Goal: Transaction & Acquisition: Purchase product/service

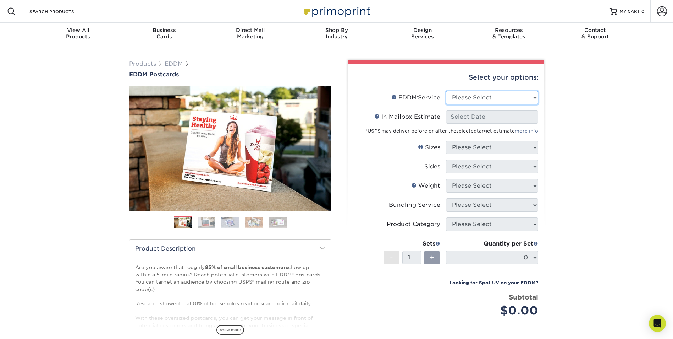
click at [359, 97] on select "Please Select Full Service Print Only" at bounding box center [492, 97] width 92 height 13
select select "full_service"
click at [359, 91] on select "Please Select Full Service Print Only" at bounding box center [492, 97] width 92 height 13
select select "-1"
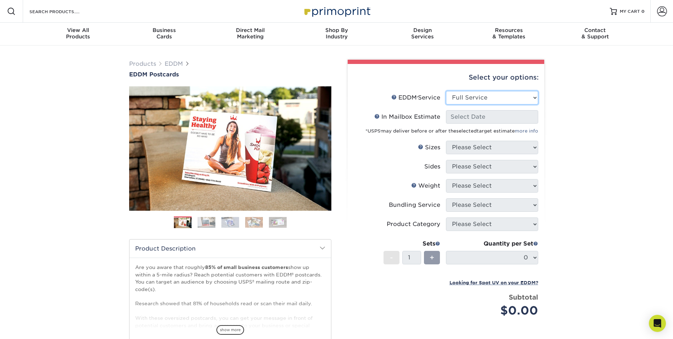
select select "-1"
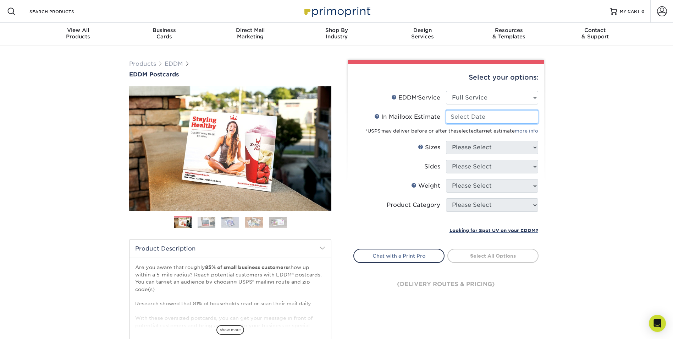
click at [359, 120] on input "In Mailbox Estimate Help In Mailbox Estimate" at bounding box center [492, 116] width 92 height 13
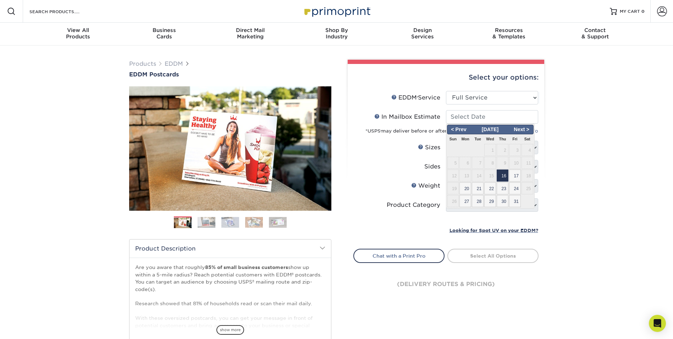
click at [359, 171] on span "16" at bounding box center [503, 175] width 12 height 12
type input "2025-10-16"
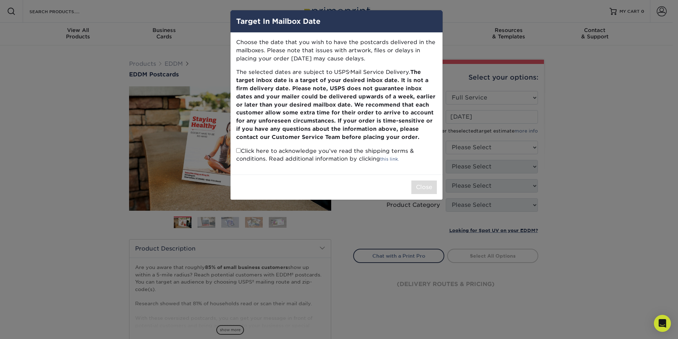
click at [240, 151] on input "checkbox" at bounding box center [238, 150] width 5 height 5
checkbox input "true"
click at [359, 189] on button "Close" at bounding box center [425, 186] width 26 height 13
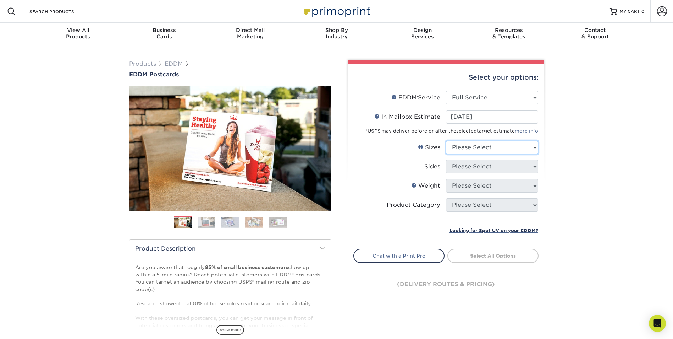
click at [359, 143] on select "Please Select 4.5" x 12" 6" x 12" 6.5" x 8" 6.5" x 9" 6.5" x 12" 7" x 8.5" 8" x…" at bounding box center [492, 147] width 92 height 13
select select "6.50x9.00"
click at [359, 141] on select "Please Select 4.5" x 12" 6" x 12" 6.5" x 8" 6.5" x 9" 6.5" x 12" 7" x 8.5" 8" x…" at bounding box center [492, 147] width 92 height 13
click at [359, 166] on select "Please Select Print Both Sides Print Front Only" at bounding box center [492, 166] width 92 height 13
select select "13abbda7-1d64-4f25-8bb2-c179b224825d"
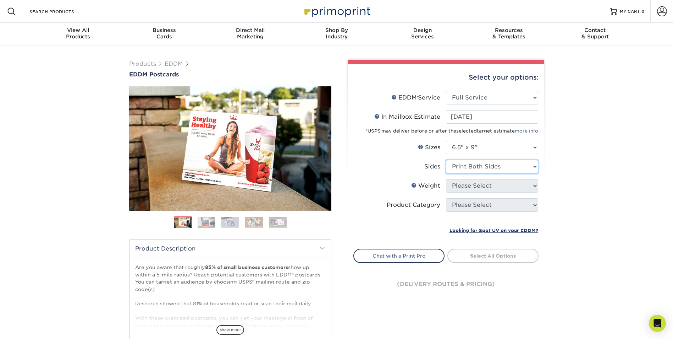
click at [359, 160] on select "Please Select Print Both Sides Print Front Only" at bounding box center [492, 166] width 92 height 13
click at [359, 182] on select "Please Select 16PT 14PT" at bounding box center [492, 185] width 92 height 13
select select "14PT"
click at [359, 179] on select "Please Select 16PT 14PT" at bounding box center [492, 185] width 92 height 13
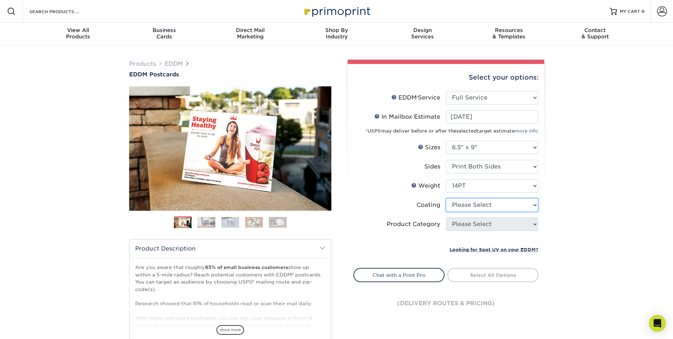
click at [359, 204] on select at bounding box center [492, 204] width 92 height 13
select select "121bb7b5-3b4d-429f-bd8d-bbf80e953313"
click at [359, 198] on select at bounding box center [492, 204] width 92 height 13
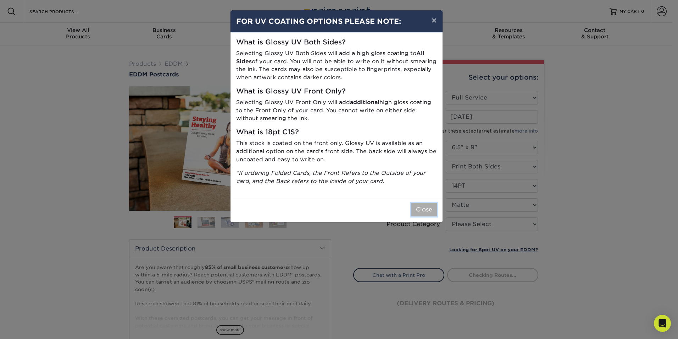
click at [359, 210] on button "Close" at bounding box center [425, 209] width 26 height 13
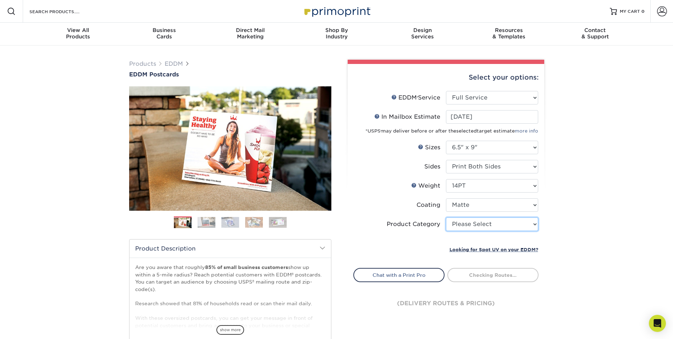
click at [359, 223] on select "Please Select Postcards" at bounding box center [492, 223] width 92 height 13
select select "9b7272e0-d6c8-4c3c-8e97-d3a1bcdab858"
click at [359, 217] on select "Please Select Postcards" at bounding box center [492, 223] width 92 height 13
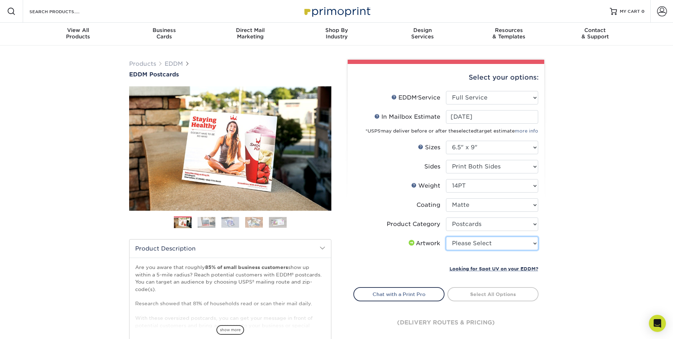
click at [359, 241] on select "Please Select I will upload files I need a design - $150" at bounding box center [492, 242] width 92 height 13
select select "upload"
click at [359, 236] on select "Please Select I will upload files I need a design - $150" at bounding box center [492, 242] width 92 height 13
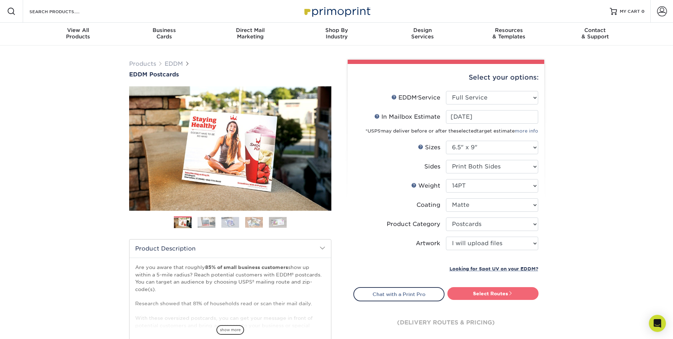
click at [359, 288] on link "Select Routes" at bounding box center [492, 293] width 91 height 13
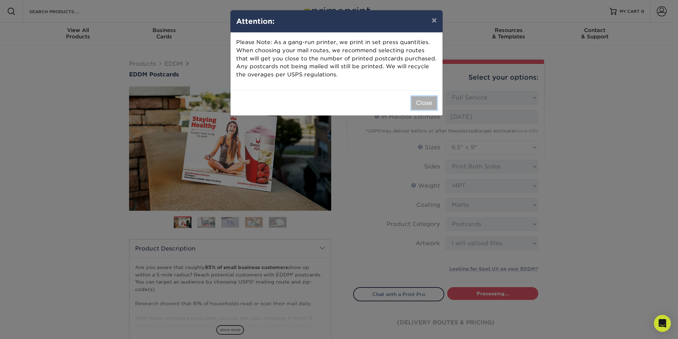
click at [359, 104] on button "Close" at bounding box center [425, 102] width 26 height 13
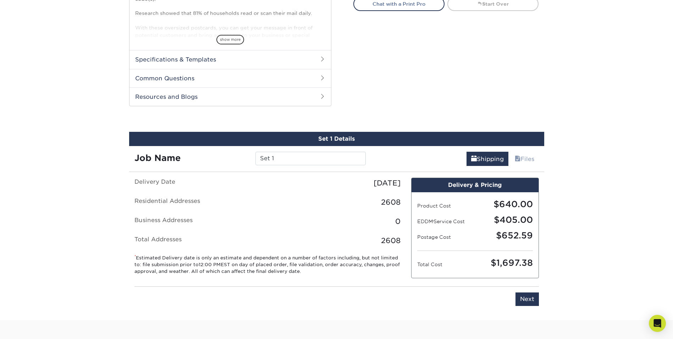
scroll to position [325, 0]
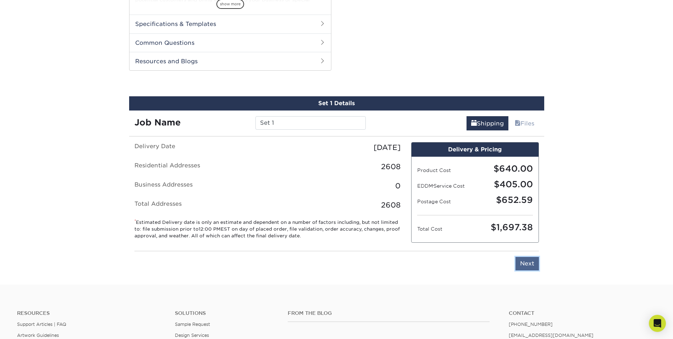
click at [359, 265] on input "Next" at bounding box center [527, 263] width 23 height 13
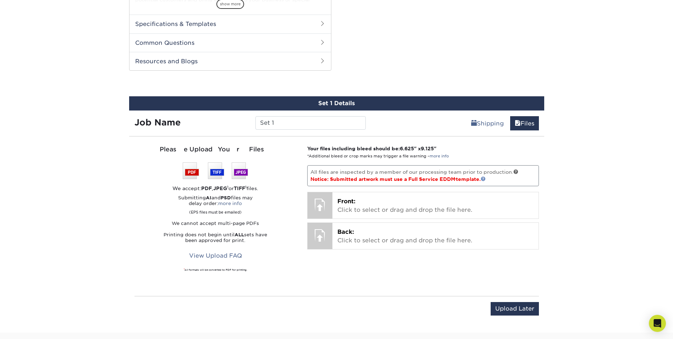
click at [359, 177] on link at bounding box center [483, 178] width 5 height 5
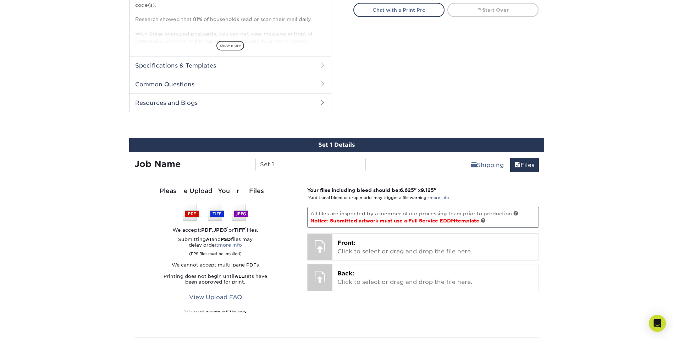
scroll to position [213, 0]
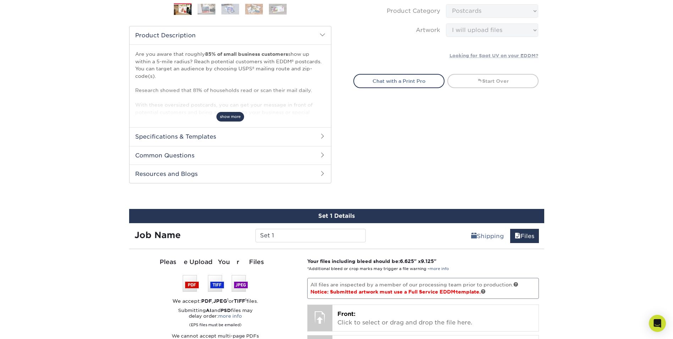
click at [232, 119] on span "show more" at bounding box center [230, 117] width 28 height 10
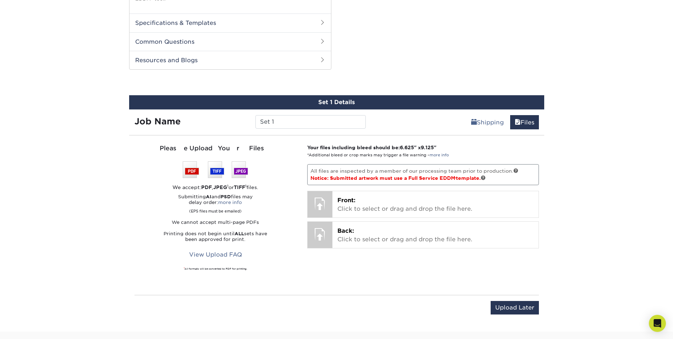
scroll to position [390, 0]
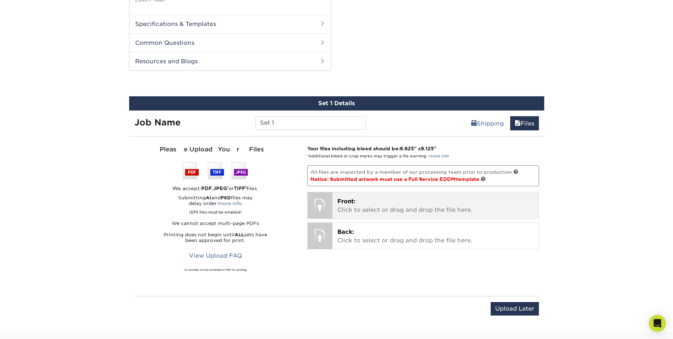
click at [359, 210] on p "Front: Click to select or drag and drop the file here." at bounding box center [435, 205] width 196 height 17
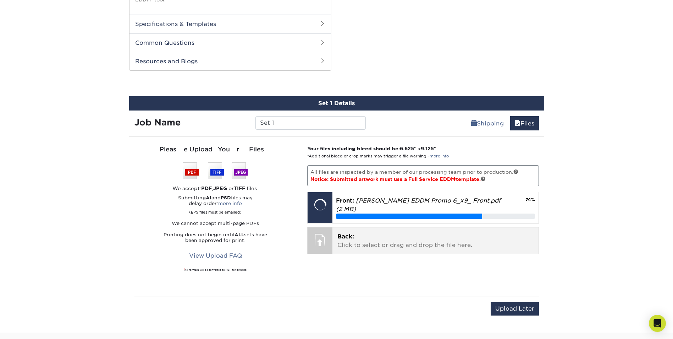
click at [353, 240] on p "Back: Click to select or drag and drop the file here." at bounding box center [435, 240] width 196 height 17
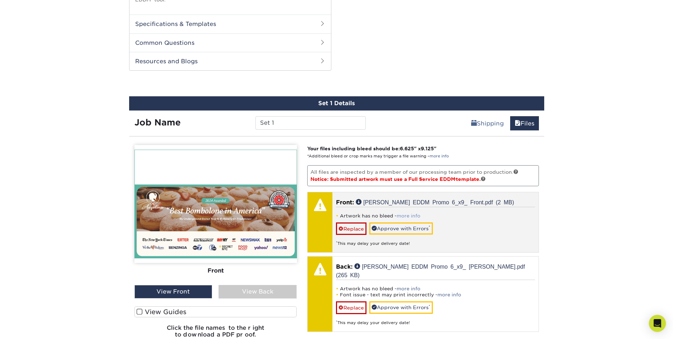
click at [359, 215] on link "more info" at bounding box center [409, 215] width 24 height 5
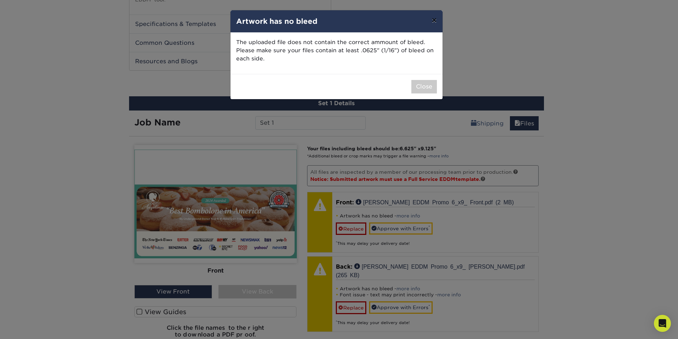
click at [359, 22] on button "×" at bounding box center [434, 20] width 16 height 20
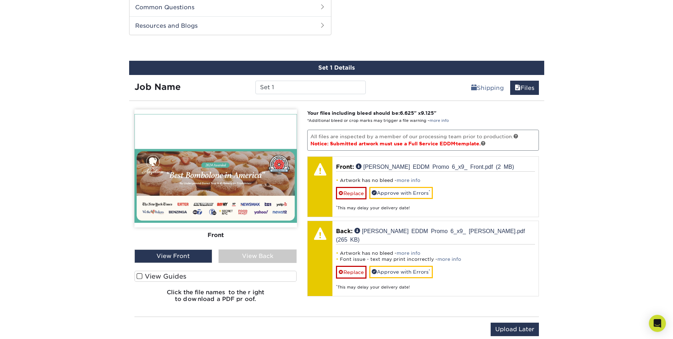
scroll to position [426, 0]
drag, startPoint x: 402, startPoint y: 111, endPoint x: 443, endPoint y: 112, distance: 40.8
click at [359, 112] on p "Your files including bleed should be: 6.625 " x 9.125 " *Additional bleed or cr…" at bounding box center [423, 116] width 232 height 15
drag, startPoint x: 443, startPoint y: 112, endPoint x: 472, endPoint y: 111, distance: 28.8
click at [359, 111] on p "Your files including bleed should be: 6.625 " x 9.125 " *Additional bleed or cr…" at bounding box center [423, 116] width 232 height 15
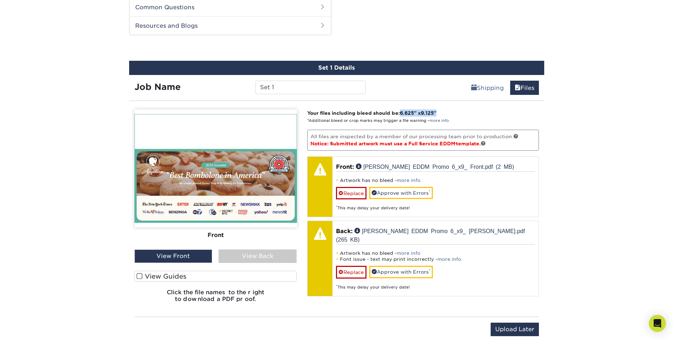
click at [359, 111] on p "Your files including bleed should be: 6.625 " x 9.125 " *Additional bleed or cr…" at bounding box center [423, 116] width 232 height 15
drag, startPoint x: 472, startPoint y: 111, endPoint x: 427, endPoint y: 122, distance: 46.0
click at [359, 122] on small "*Additional bleed or crop marks may trigger a file warning – more info" at bounding box center [378, 120] width 142 height 5
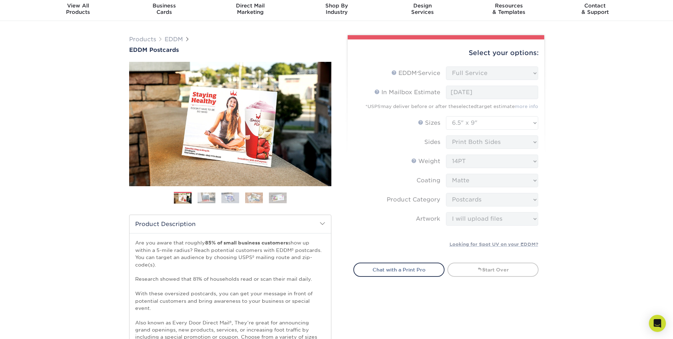
scroll to position [0, 0]
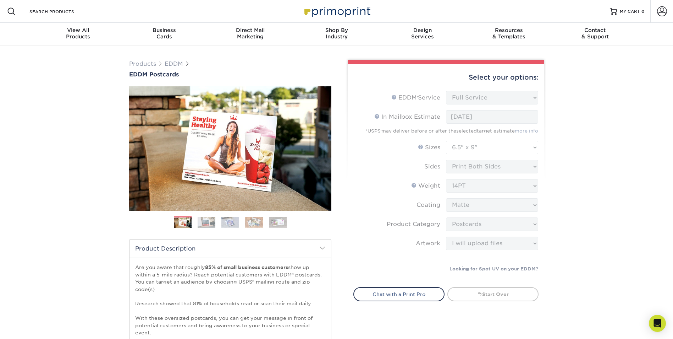
click at [359, 148] on form "EDDM Service Help EDDM ® Service Please Select Full Service Print Only < Prev" at bounding box center [445, 184] width 185 height 187
drag, startPoint x: 487, startPoint y: 148, endPoint x: 591, endPoint y: 165, distance: 105.0
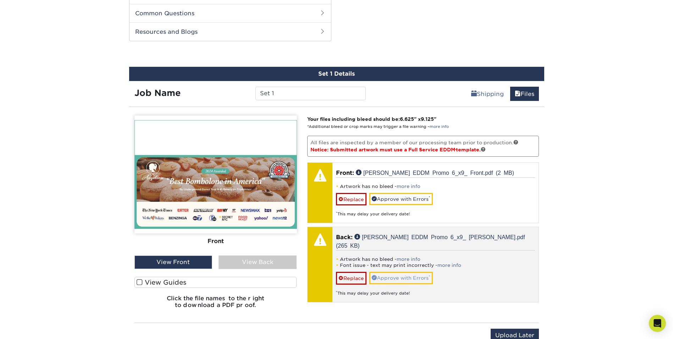
scroll to position [461, 0]
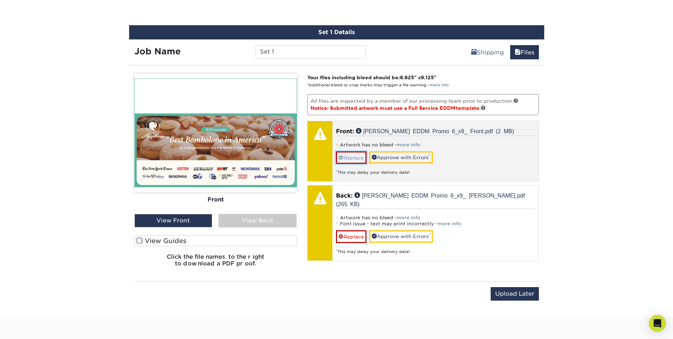
click at [355, 154] on link "Replace" at bounding box center [351, 157] width 31 height 12
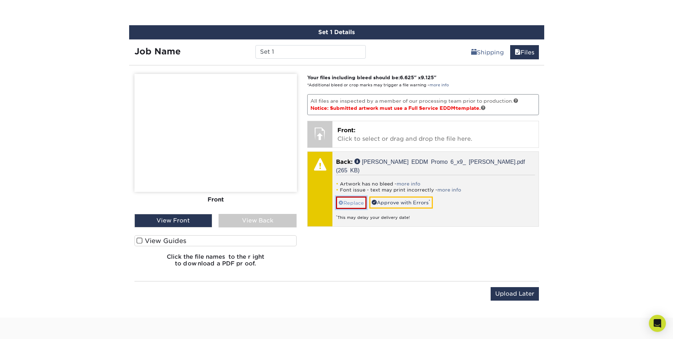
click at [351, 196] on link "Replace" at bounding box center [351, 202] width 31 height 12
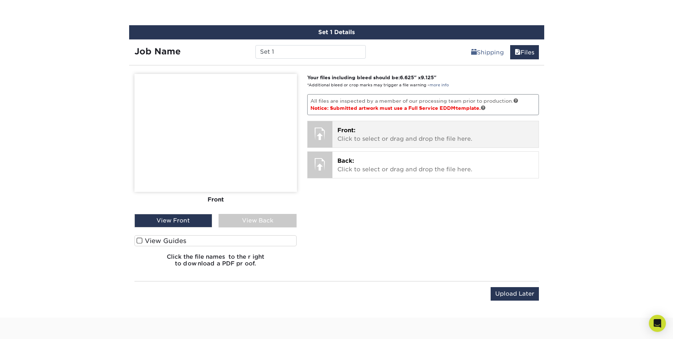
click at [359, 134] on p "Front: Click to select or drag and drop the file here." at bounding box center [435, 134] width 196 height 17
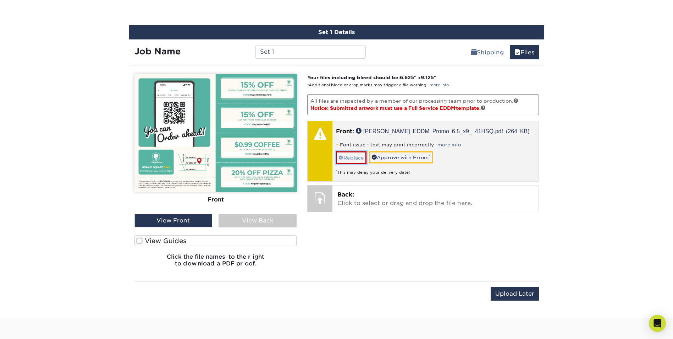
click at [357, 156] on link "Replace" at bounding box center [351, 157] width 31 height 12
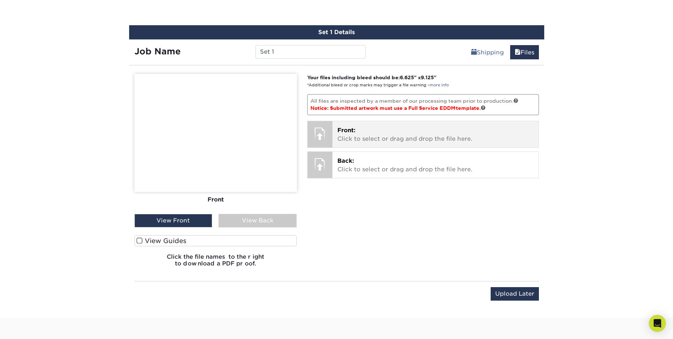
click at [359, 137] on p "Front: Click to select or drag and drop the file here." at bounding box center [435, 134] width 196 height 17
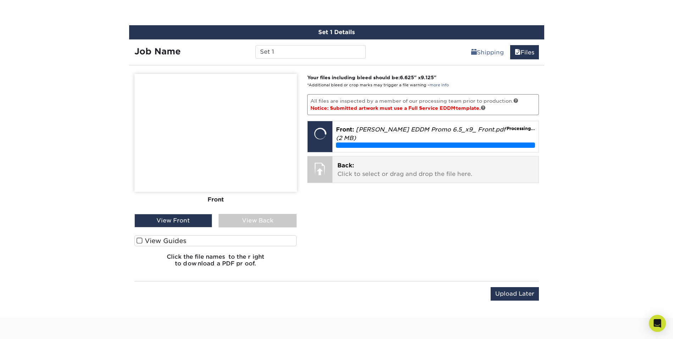
click at [359, 166] on p "Back: Click to select or drag and drop the file here." at bounding box center [435, 169] width 196 height 17
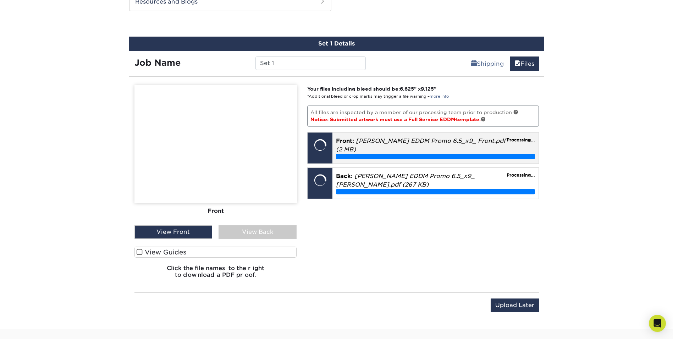
scroll to position [426, 0]
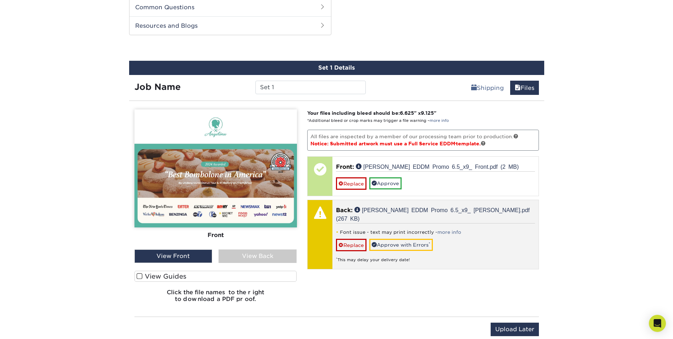
click at [314, 214] on div at bounding box center [320, 212] width 25 height 25
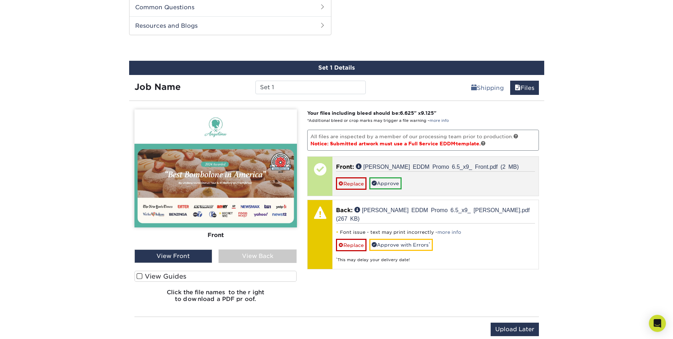
click at [320, 167] on div at bounding box center [320, 168] width 25 height 25
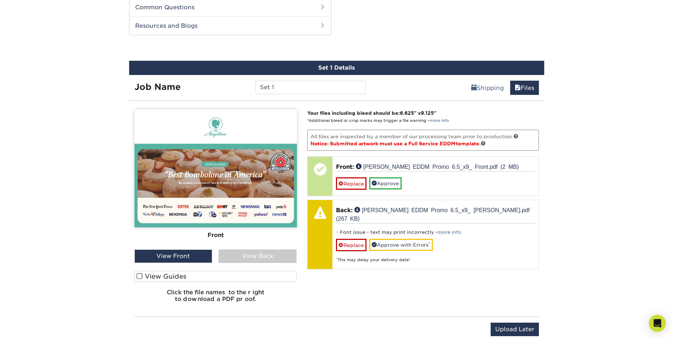
click at [243, 255] on div "View Back" at bounding box center [258, 255] width 78 height 13
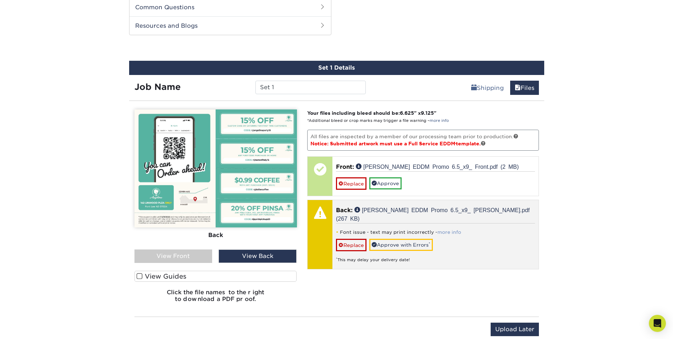
click at [359, 229] on link "more info" at bounding box center [450, 231] width 24 height 5
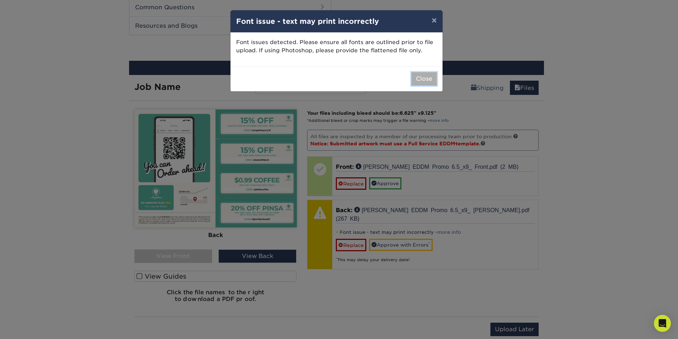
click at [359, 77] on button "Close" at bounding box center [425, 78] width 26 height 13
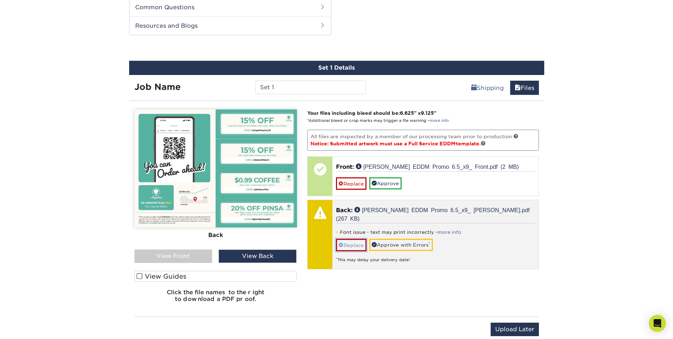
click at [351, 238] on link "Replace" at bounding box center [351, 244] width 31 height 12
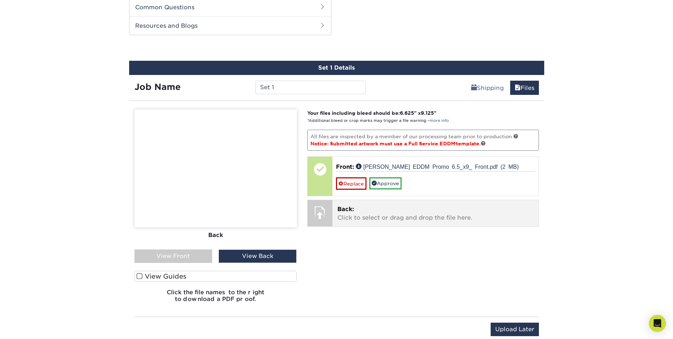
click at [351, 213] on p "Back: Click to select or drag and drop the file here." at bounding box center [435, 213] width 196 height 17
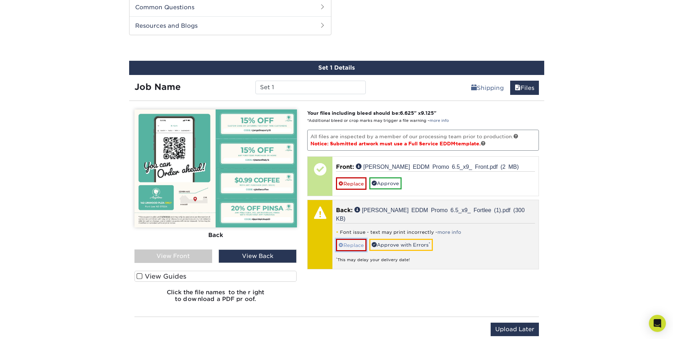
click at [344, 238] on link "Replace" at bounding box center [351, 244] width 31 height 12
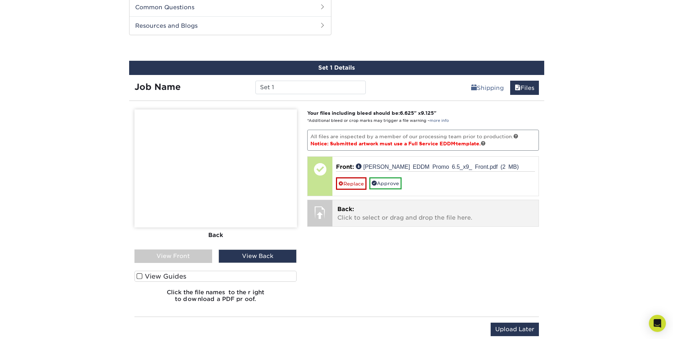
click at [333, 214] on div "Back: Click to select or drag and drop the file here. Choose file Angelina EDDM…" at bounding box center [436, 213] width 206 height 26
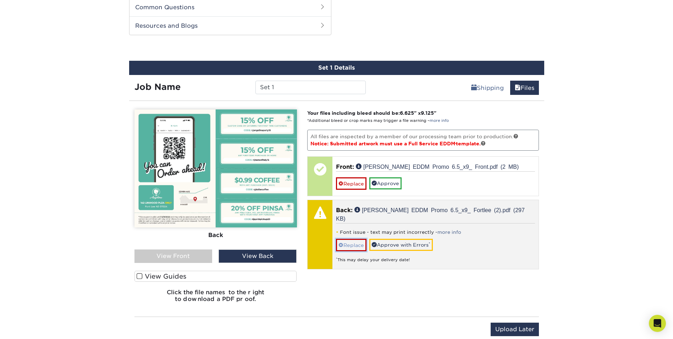
click at [355, 238] on link "Replace" at bounding box center [351, 244] width 31 height 12
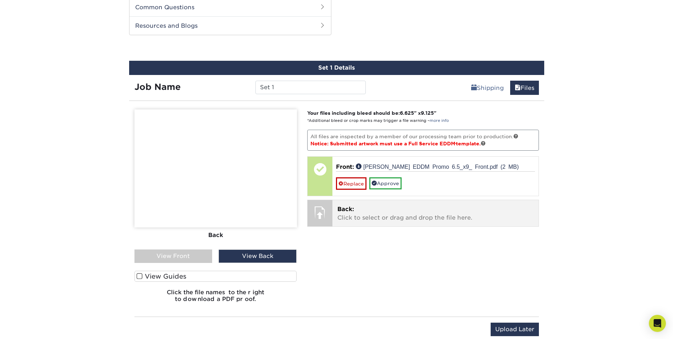
click at [359, 221] on p "Back: Click to select or drag and drop the file here." at bounding box center [435, 213] width 196 height 17
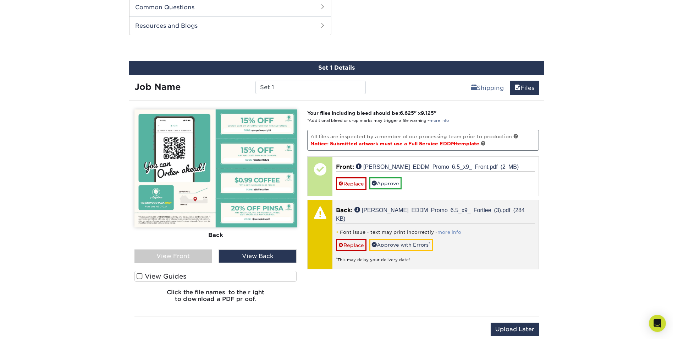
click at [359, 229] on link "more info" at bounding box center [450, 231] width 24 height 5
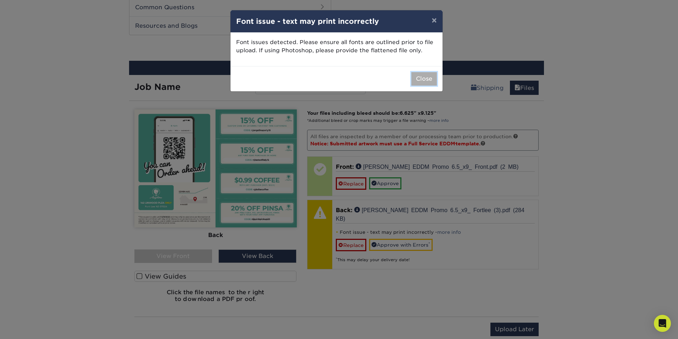
click at [359, 78] on button "Close" at bounding box center [425, 78] width 26 height 13
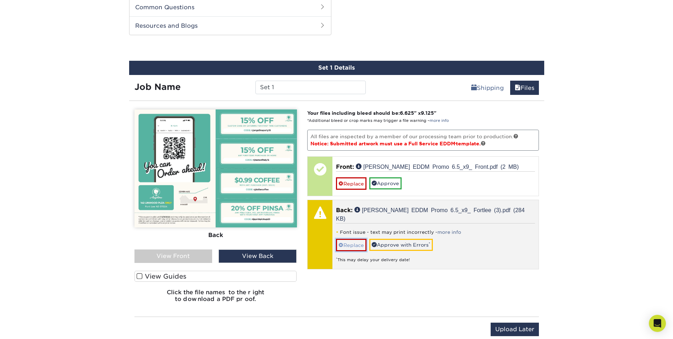
click at [341, 242] on span at bounding box center [341, 245] width 5 height 6
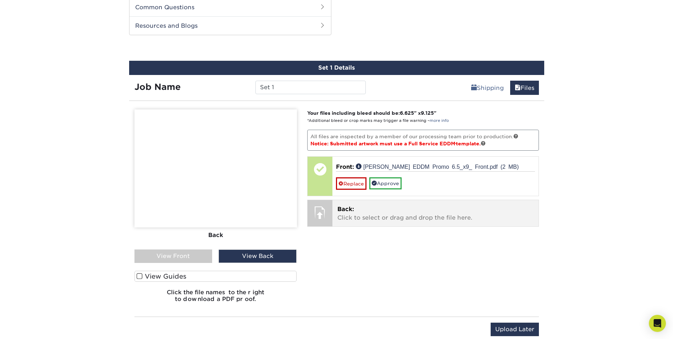
click at [352, 209] on span "Back:" at bounding box center [345, 208] width 17 height 7
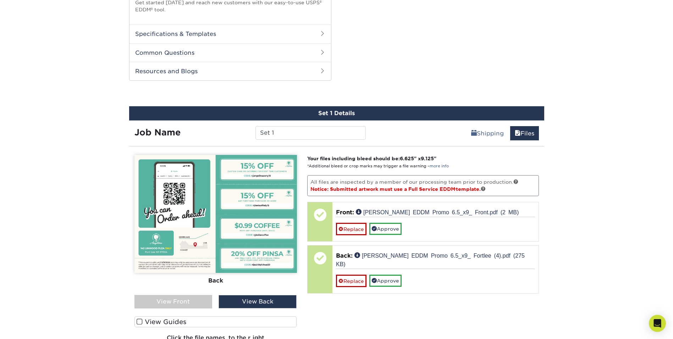
scroll to position [461, 0]
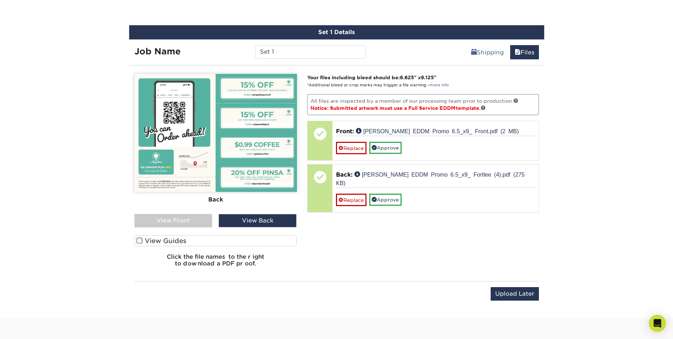
click at [185, 223] on div "View Front" at bounding box center [173, 220] width 78 height 13
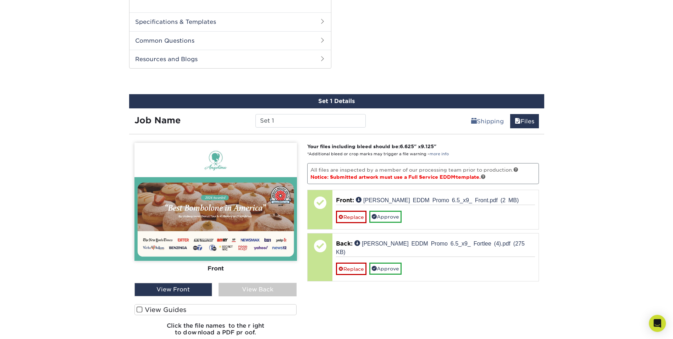
scroll to position [390, 0]
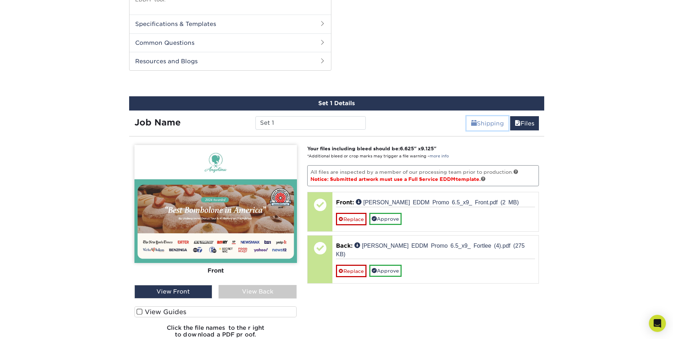
click at [359, 125] on link "Shipping" at bounding box center [488, 123] width 42 height 14
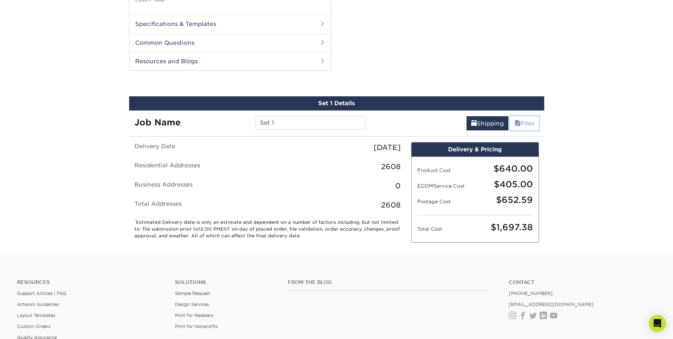
click at [359, 122] on span at bounding box center [518, 123] width 6 height 7
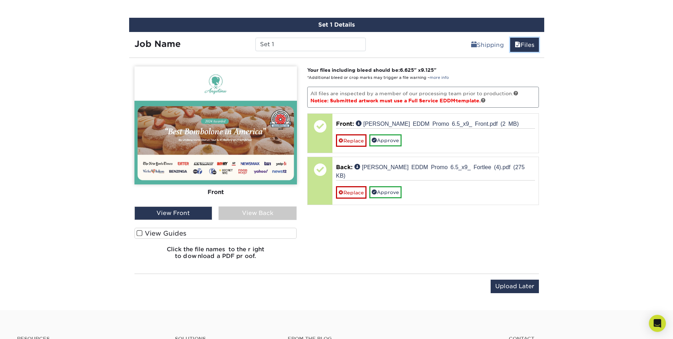
scroll to position [461, 0]
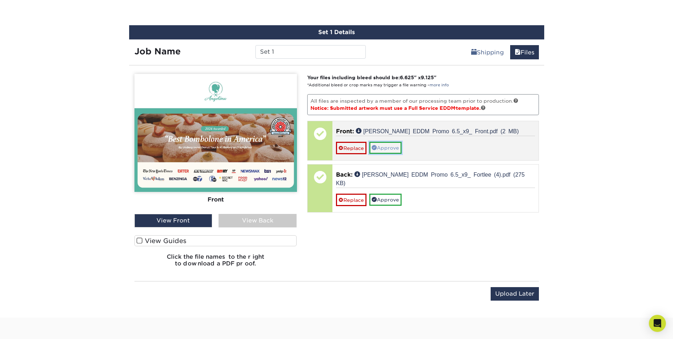
click at [359, 144] on link "Approve" at bounding box center [385, 148] width 32 height 12
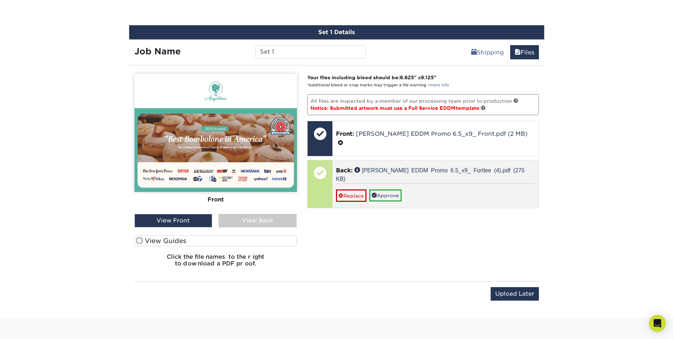
click at [359, 183] on div "Replace Approve" at bounding box center [435, 192] width 199 height 18
click at [359, 189] on link "Approve" at bounding box center [385, 195] width 32 height 12
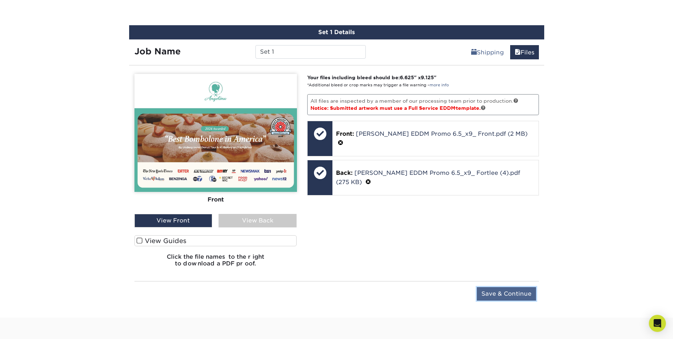
click at [359, 292] on input "Save & Continue" at bounding box center [506, 293] width 59 height 13
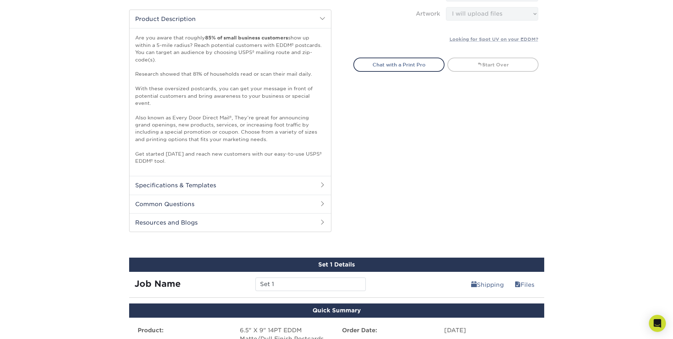
scroll to position [319, 0]
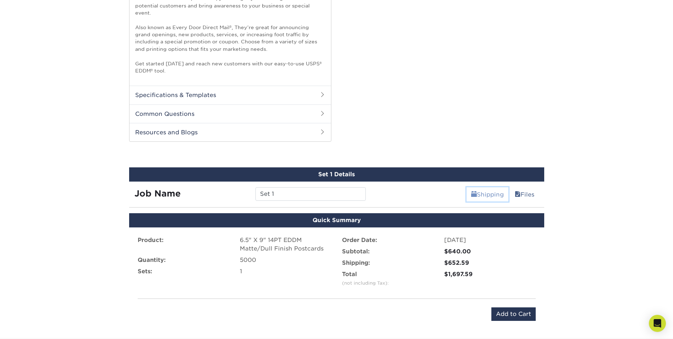
click at [359, 194] on link "Shipping" at bounding box center [488, 194] width 42 height 14
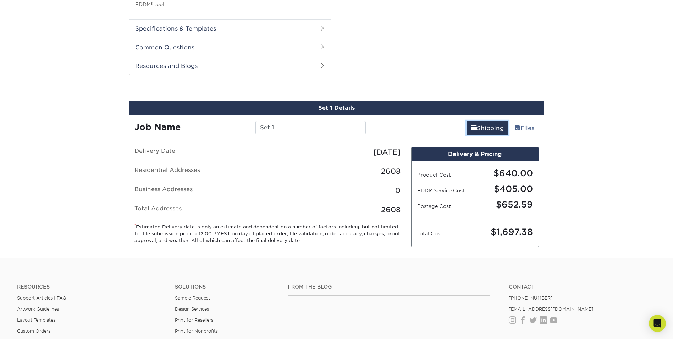
scroll to position [390, 0]
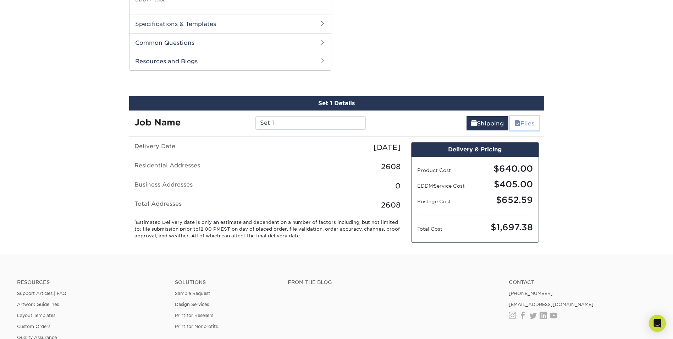
click at [359, 122] on span at bounding box center [518, 123] width 6 height 7
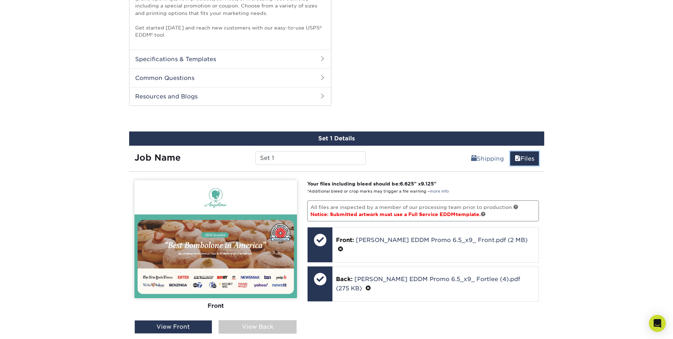
scroll to position [355, 0]
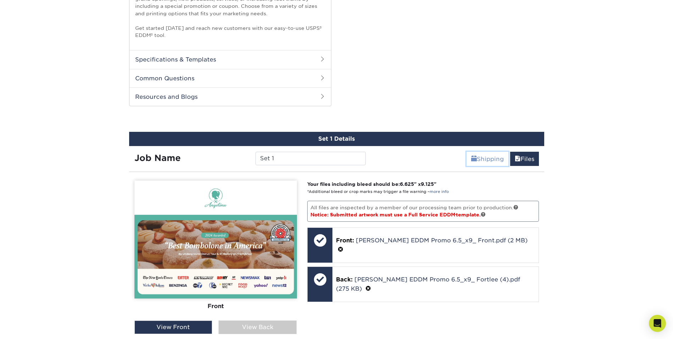
click at [359, 159] on span at bounding box center [474, 158] width 6 height 7
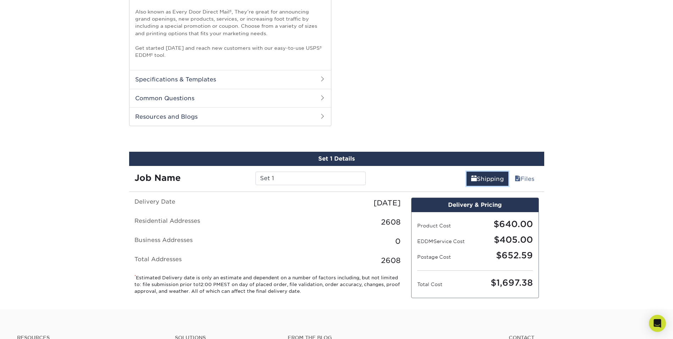
scroll to position [335, 0]
click at [359, 175] on link "Shipping" at bounding box center [488, 178] width 42 height 14
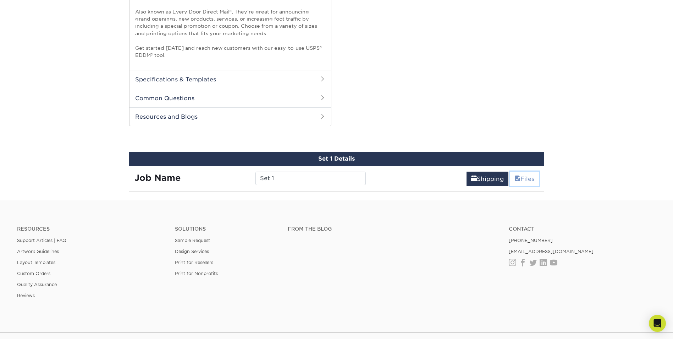
click at [359, 176] on span at bounding box center [518, 178] width 6 height 7
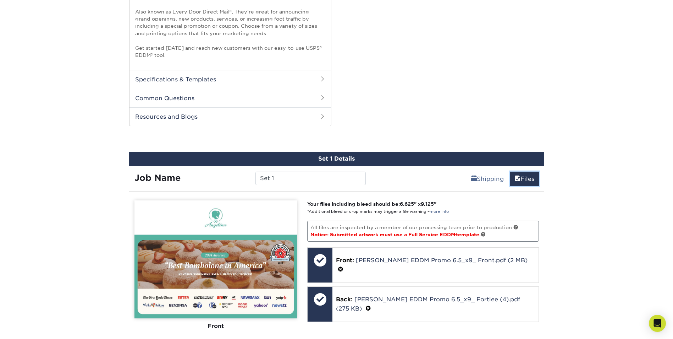
scroll to position [441, 0]
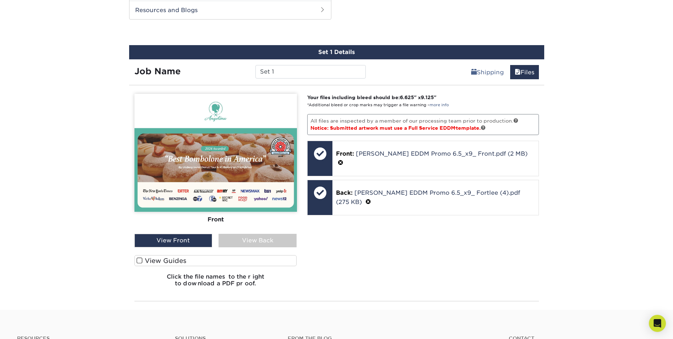
click at [359, 226] on div "Your files including bleed should be: 6.625 " x 9.125 " *Additional bleed or cr…" at bounding box center [423, 193] width 242 height 198
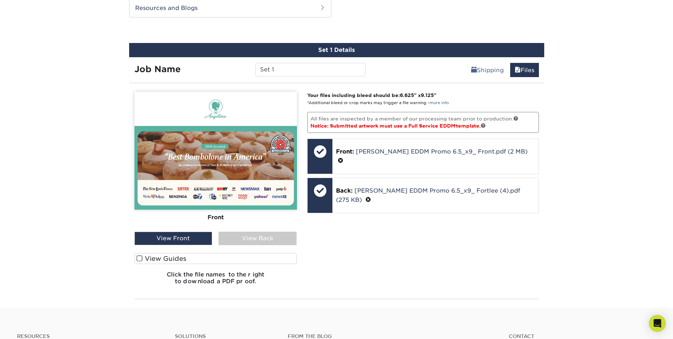
scroll to position [426, 0]
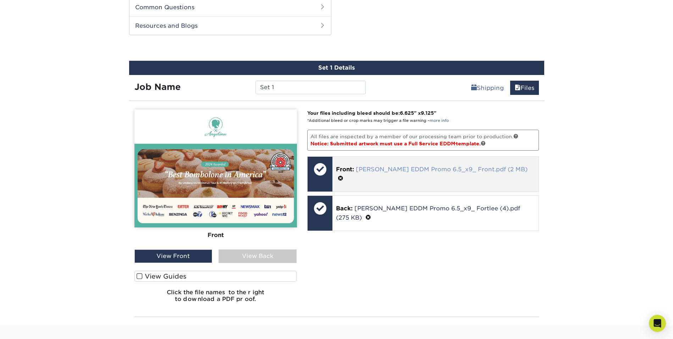
click at [359, 172] on link "Angelina EDDM Promo 6.5_x9_ Front.pdf (2 MB)" at bounding box center [442, 169] width 172 height 7
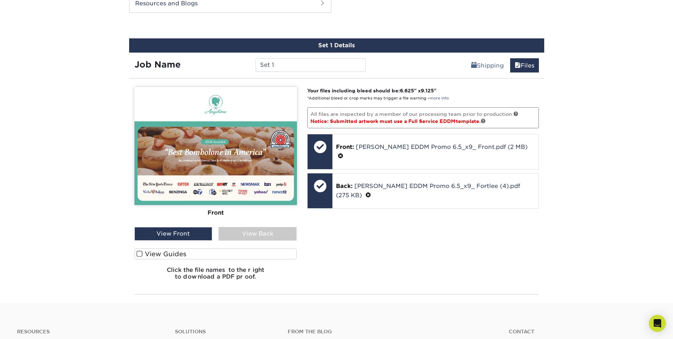
scroll to position [497, 0]
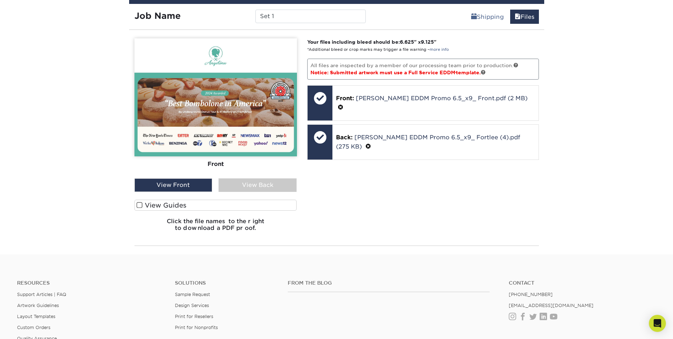
click at [233, 175] on div "Front Back" at bounding box center [215, 108] width 163 height 140
click at [235, 182] on div "View Back" at bounding box center [258, 184] width 78 height 13
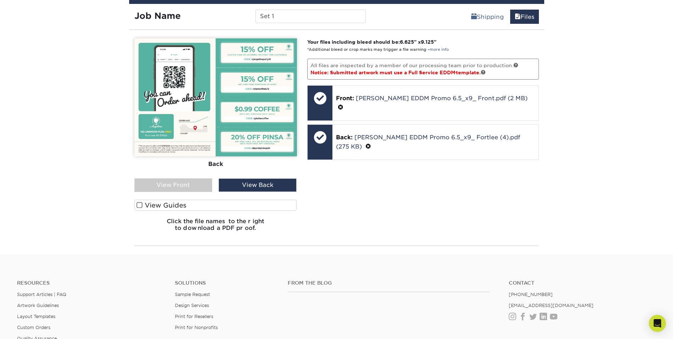
click at [186, 187] on div "View Front" at bounding box center [173, 184] width 78 height 13
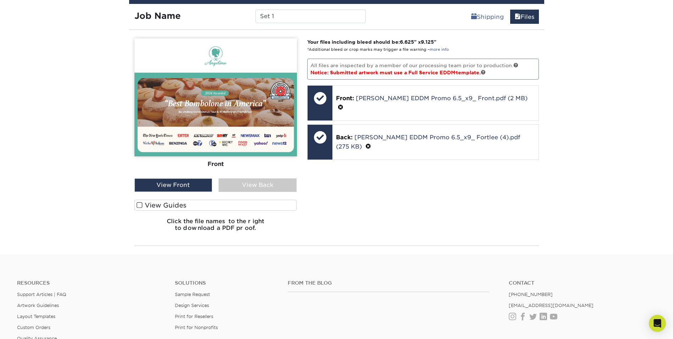
click at [190, 204] on label "View Guides" at bounding box center [215, 204] width 163 height 11
click at [0, 0] on input "View Guides" at bounding box center [0, 0] width 0 height 0
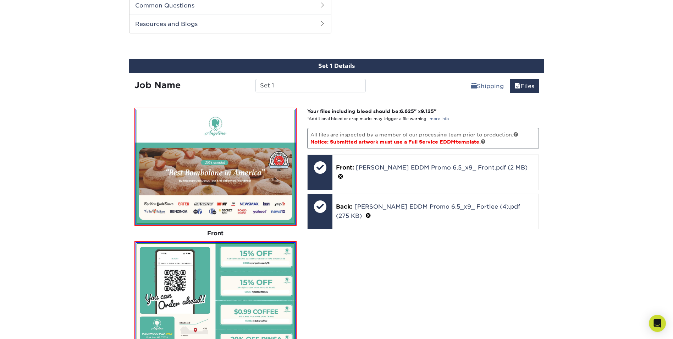
scroll to position [390, 0]
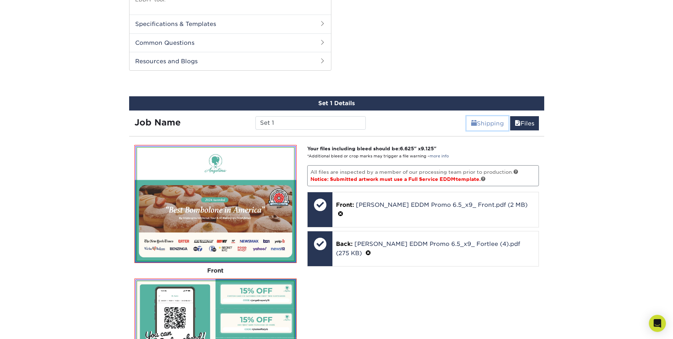
click at [359, 121] on span at bounding box center [474, 123] width 6 height 7
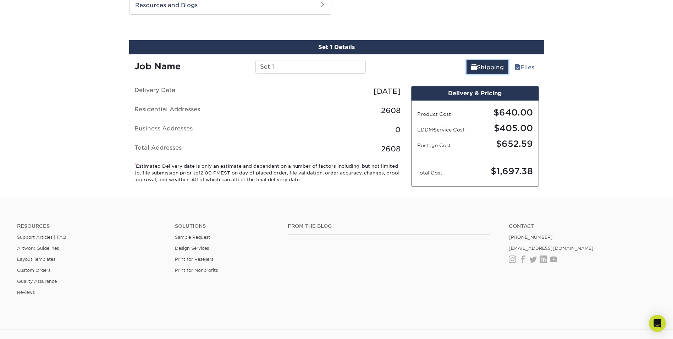
scroll to position [497, 0]
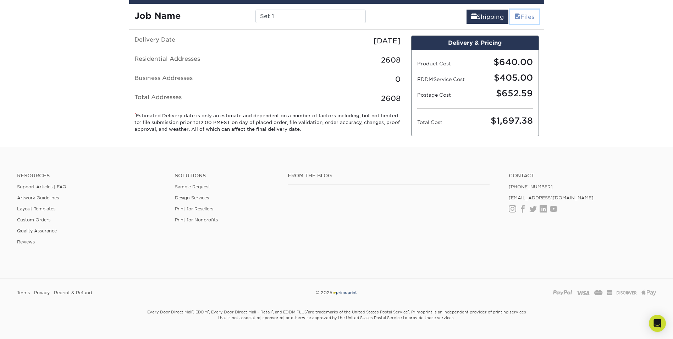
click at [359, 20] on link "Files" at bounding box center [524, 17] width 29 height 14
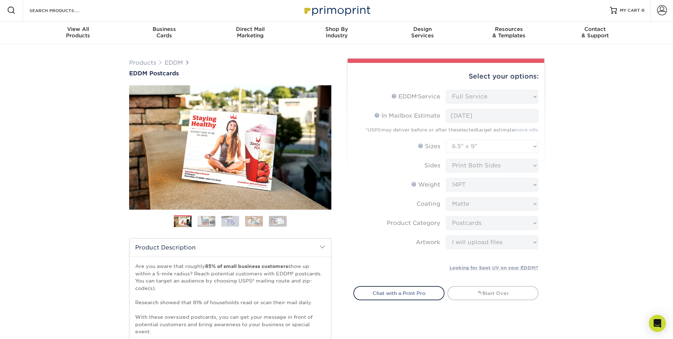
scroll to position [0, 0]
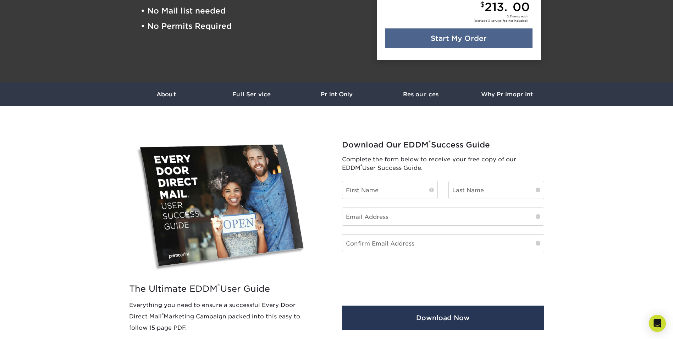
scroll to position [157, 0]
click at [403, 187] on input "text" at bounding box center [389, 189] width 95 height 17
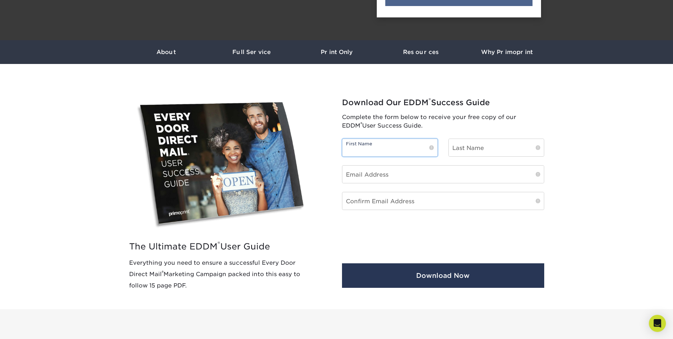
scroll to position [228, 0]
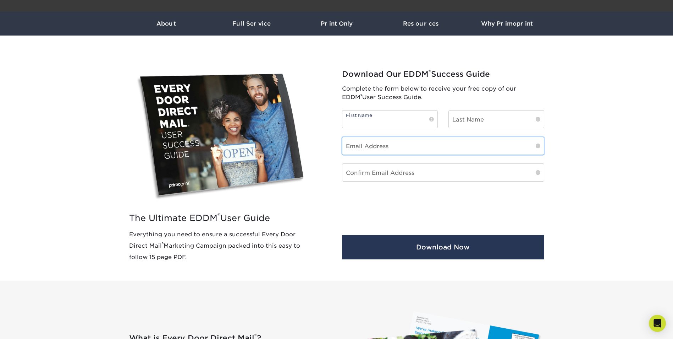
click at [407, 147] on input "email" at bounding box center [443, 145] width 202 height 17
type input "lemon@qbhospitality.com"
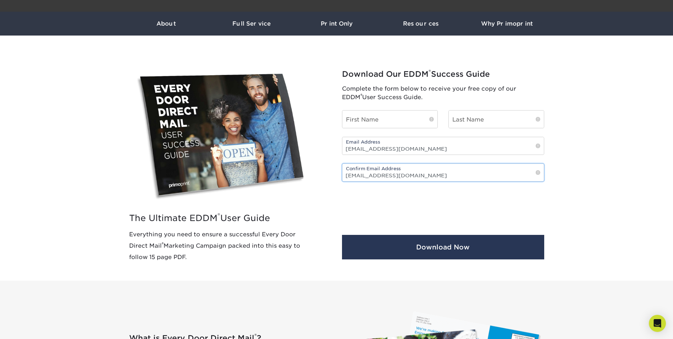
type input "lemon@qbhospitality.com"
click at [410, 123] on input "text" at bounding box center [389, 118] width 95 height 17
type input "Lemon"
click at [499, 124] on input "text" at bounding box center [496, 118] width 95 height 17
type input "Kim"
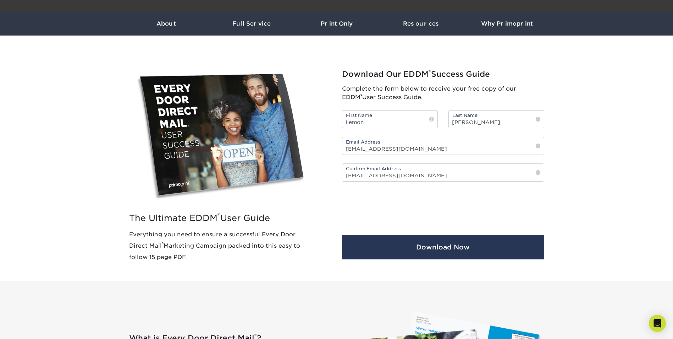
click at [495, 205] on div "0cAFcWeA61w0_7DjmMXKmXe-iRpGXq7rLvyRDvJyQ1naBr2xYxvJyZ8lWJVa4cSu-c_npAEzfNds-kn…" at bounding box center [443, 204] width 202 height 28
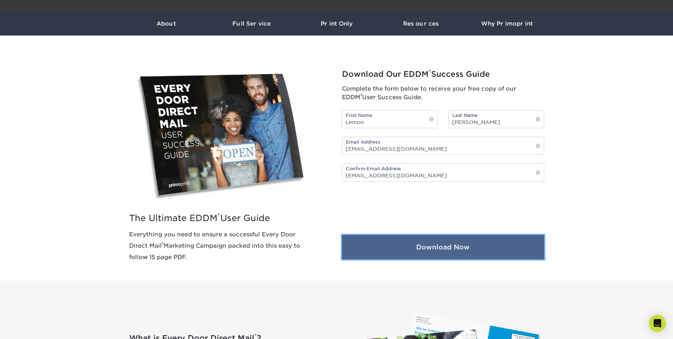
click at [424, 254] on button "Download Now" at bounding box center [443, 247] width 202 height 24
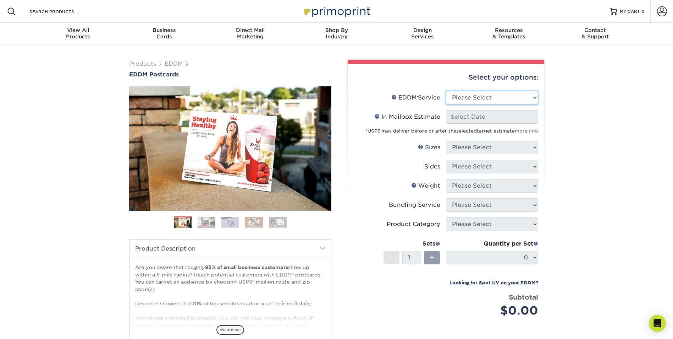
click at [484, 100] on select "Please Select Full Service Print Only" at bounding box center [492, 97] width 92 height 13
select select "full_service"
click at [446, 91] on select "Please Select Full Service Print Only" at bounding box center [492, 97] width 92 height 13
select select "-1"
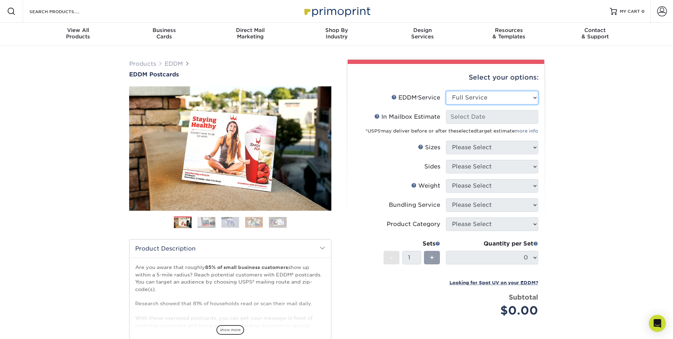
select select "-1"
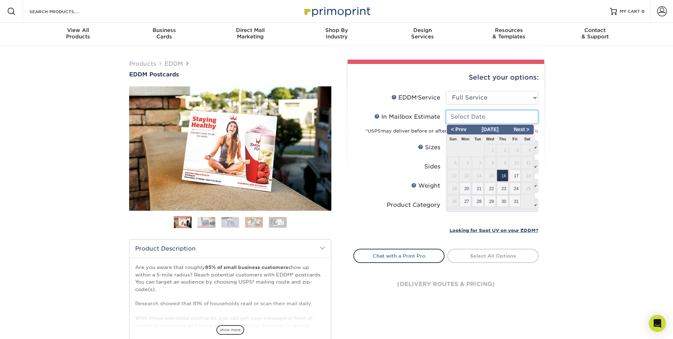
click at [478, 117] on input "In Mailbox Estimate Help In Mailbox Estimate" at bounding box center [492, 116] width 92 height 13
click at [500, 174] on span "16" at bounding box center [503, 175] width 12 height 12
type input "2025-10-16"
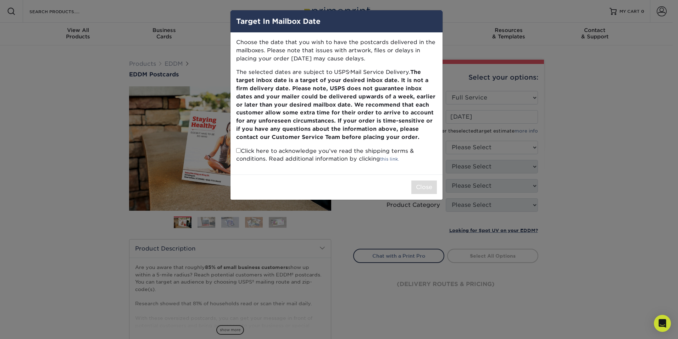
click at [241, 150] on input "checkbox" at bounding box center [238, 150] width 5 height 5
checkbox input "true"
click at [420, 186] on button "Close" at bounding box center [425, 186] width 26 height 13
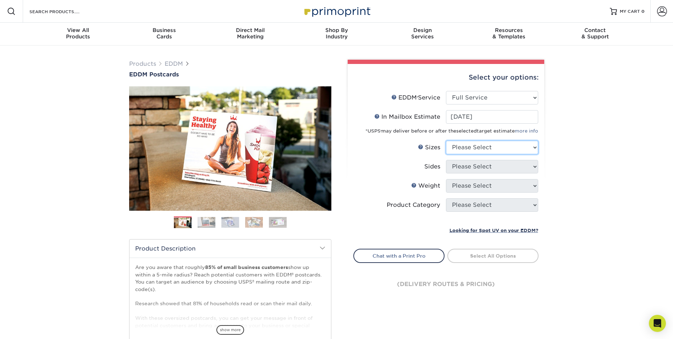
click at [485, 141] on select "Please Select 4.5" x 12" 6" x 12" 6.5" x 8" 6.5" x 9" 6.5" x 12" 7" x 8.5" 8" x…" at bounding box center [492, 147] width 92 height 13
select select "6.50x9.00"
click at [446, 141] on select "Please Select 4.5" x 12" 6" x 12" 6.5" x 8" 6.5" x 9" 6.5" x 12" 7" x 8.5" 8" x…" at bounding box center [492, 147] width 92 height 13
click at [481, 169] on select "Please Select Print Both Sides Print Front Only" at bounding box center [492, 166] width 92 height 13
select select "13abbda7-1d64-4f25-8bb2-c179b224825d"
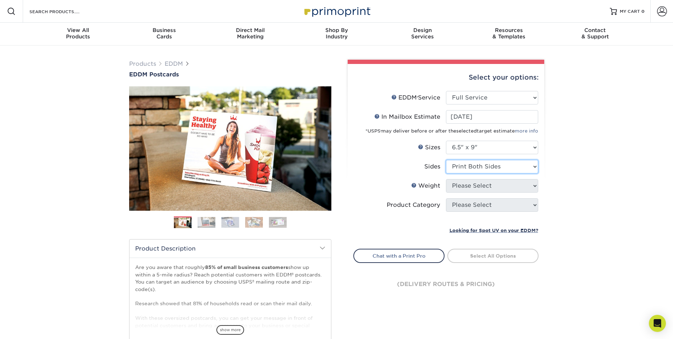
click at [446, 160] on select "Please Select Print Both Sides Print Front Only" at bounding box center [492, 166] width 92 height 13
click at [473, 186] on select "Please Select 16PT 14PT" at bounding box center [492, 185] width 92 height 13
select select "14PT"
click at [446, 179] on select "Please Select 16PT 14PT" at bounding box center [492, 185] width 92 height 13
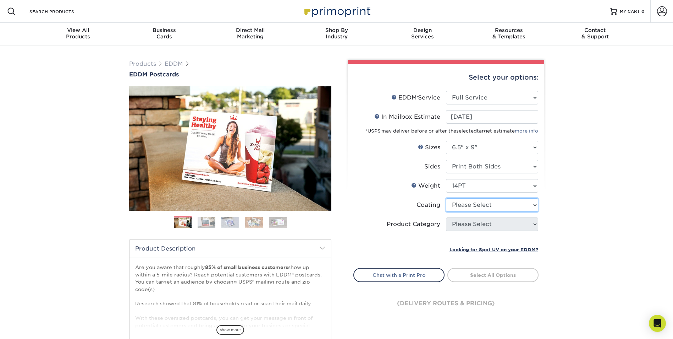
click at [471, 207] on select at bounding box center [492, 204] width 92 height 13
select select "121bb7b5-3b4d-429f-bd8d-bbf80e953313"
click at [446, 198] on select at bounding box center [492, 204] width 92 height 13
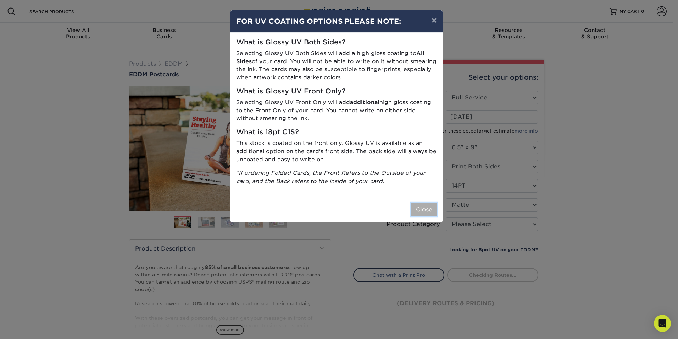
click at [426, 206] on button "Close" at bounding box center [425, 209] width 26 height 13
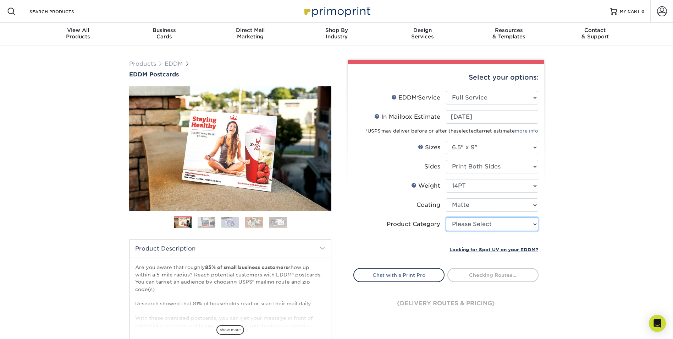
click at [482, 225] on select "Please Select Postcards" at bounding box center [492, 223] width 92 height 13
select select "9b7272e0-d6c8-4c3c-8e97-d3a1bcdab858"
click at [446, 217] on select "Please Select Postcards" at bounding box center [492, 223] width 92 height 13
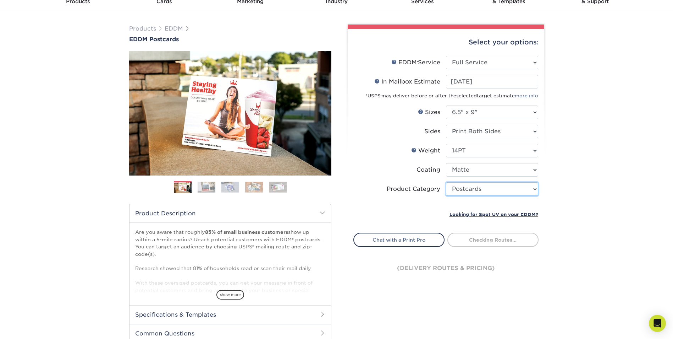
scroll to position [35, 0]
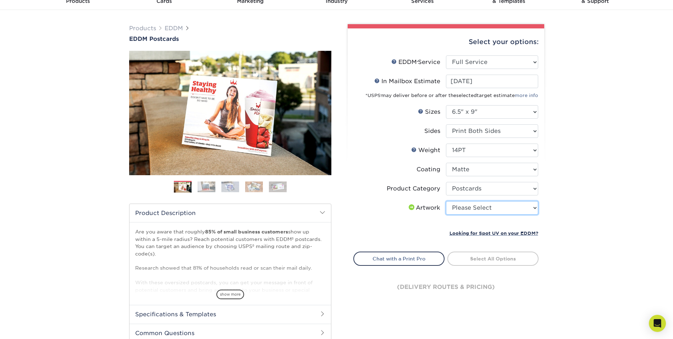
click at [489, 207] on select "Please Select I will upload files I need a design - $150" at bounding box center [492, 207] width 92 height 13
select select "upload"
click at [446, 201] on select "Please Select I will upload files I need a design - $150" at bounding box center [492, 207] width 92 height 13
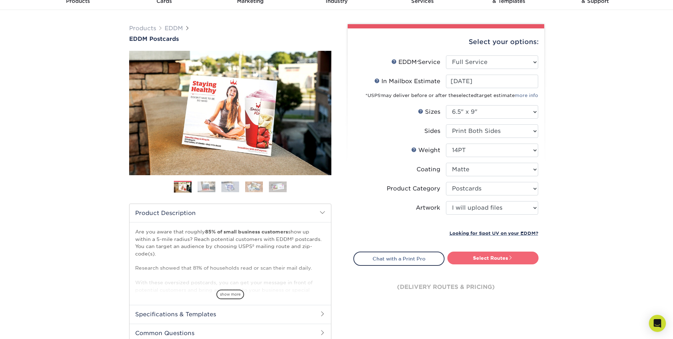
click at [482, 256] on link "Select Routes" at bounding box center [492, 257] width 91 height 13
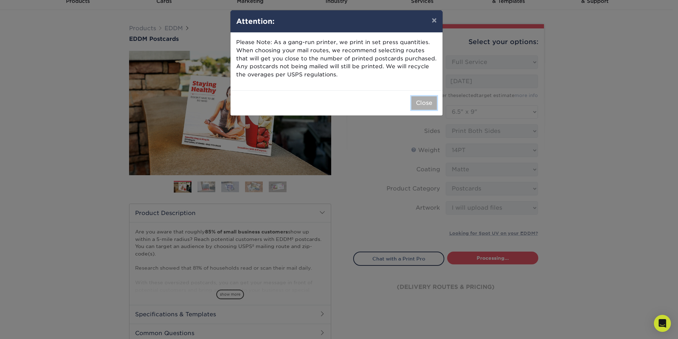
click at [418, 99] on button "Close" at bounding box center [425, 102] width 26 height 13
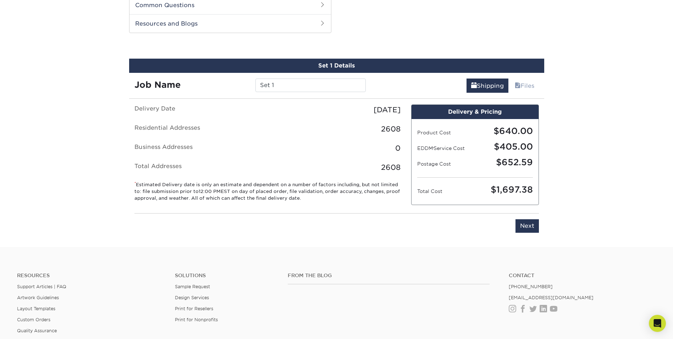
scroll to position [361, 0]
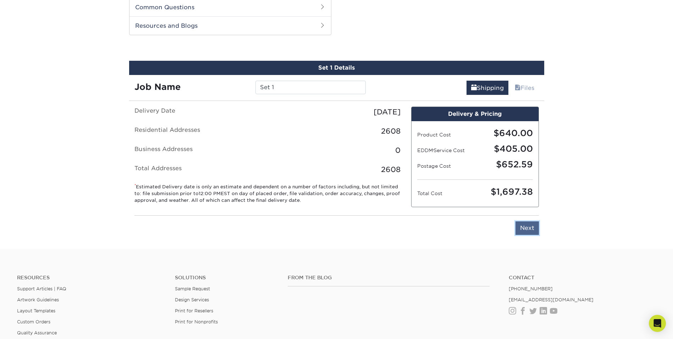
click at [528, 227] on input "Next" at bounding box center [527, 227] width 23 height 13
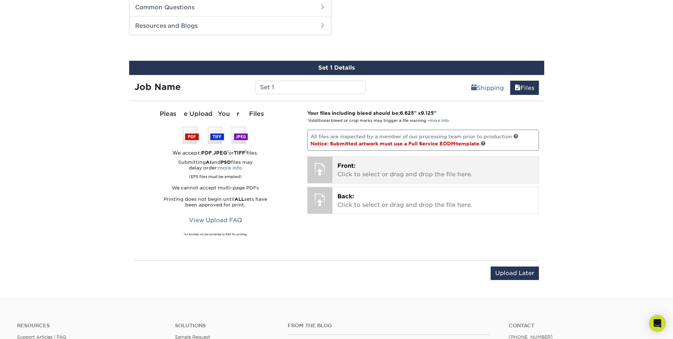
click at [384, 164] on p "Front: Click to select or drag and drop the file here." at bounding box center [435, 169] width 196 height 17
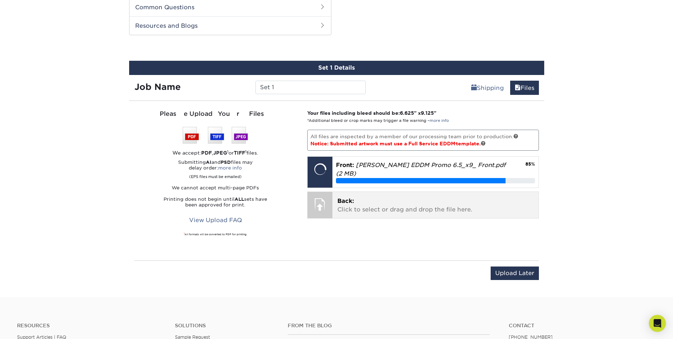
click at [346, 197] on span "Back:" at bounding box center [345, 200] width 17 height 7
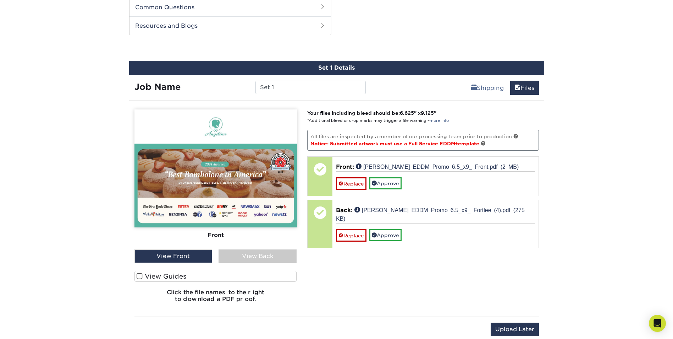
click at [237, 254] on div "View Back" at bounding box center [258, 255] width 78 height 13
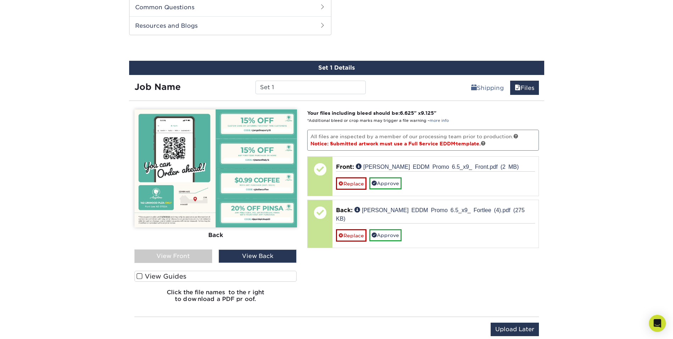
click at [137, 276] on span at bounding box center [140, 276] width 6 height 7
click at [0, 0] on input "View Guides" at bounding box center [0, 0] width 0 height 0
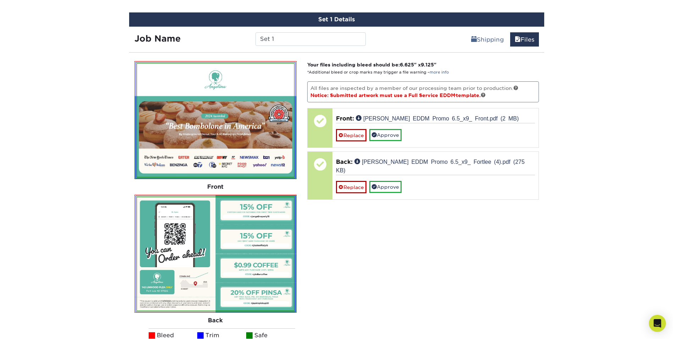
scroll to position [396, 0]
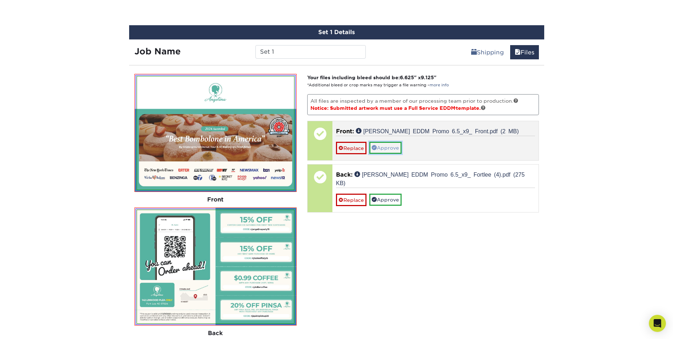
click at [381, 146] on link "Approve" at bounding box center [385, 148] width 32 height 12
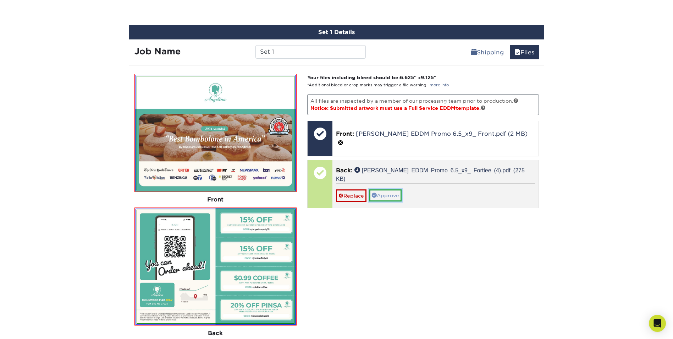
click at [391, 189] on link "Approve" at bounding box center [385, 195] width 32 height 12
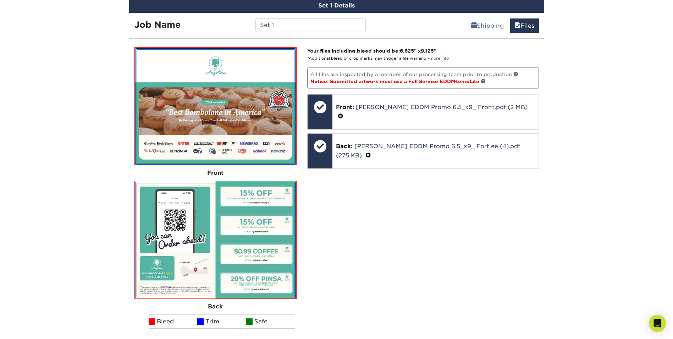
scroll to position [503, 0]
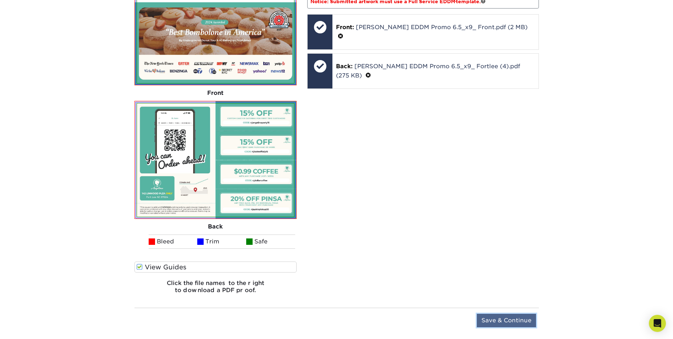
click at [512, 320] on input "Save & Continue" at bounding box center [506, 319] width 59 height 13
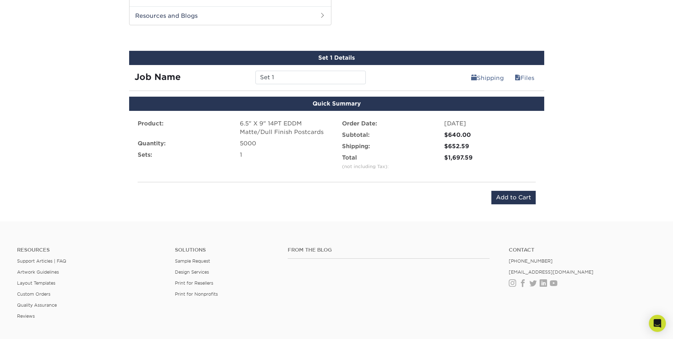
scroll to position [354, 0]
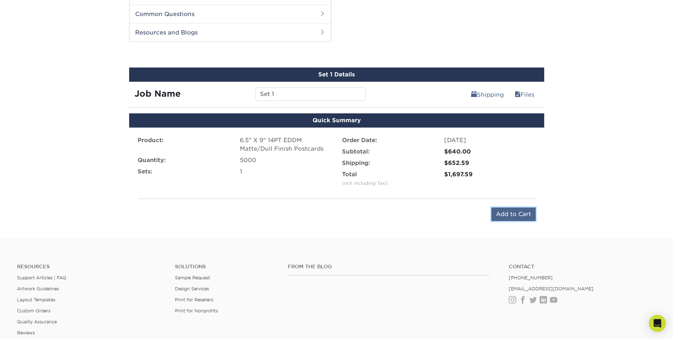
click at [516, 211] on input "Add to Cart" at bounding box center [513, 213] width 44 height 13
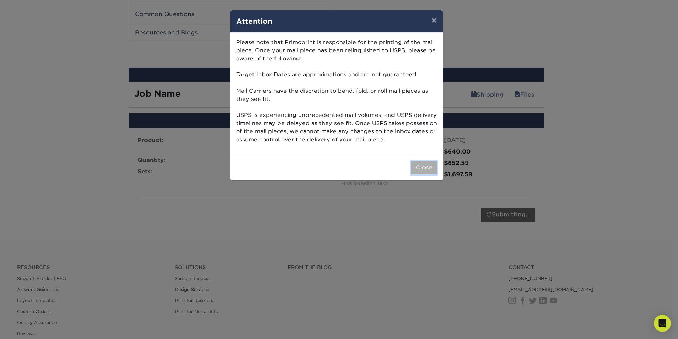
click at [429, 171] on button "Close" at bounding box center [425, 167] width 26 height 13
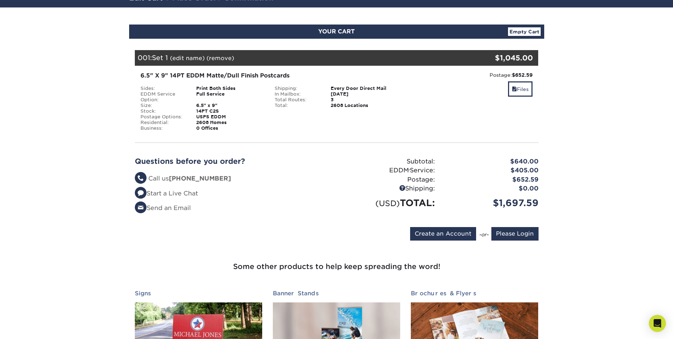
scroll to position [71, 0]
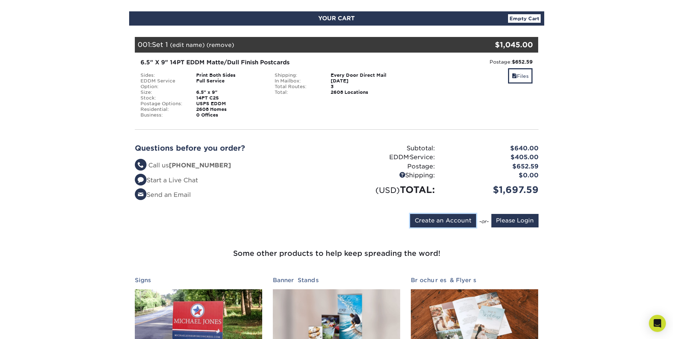
click at [430, 221] on input "Create an Account" at bounding box center [443, 220] width 66 height 13
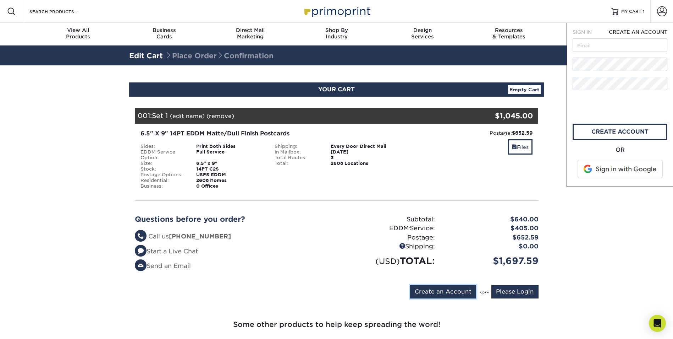
scroll to position [0, 0]
click at [609, 172] on span at bounding box center [621, 169] width 90 height 18
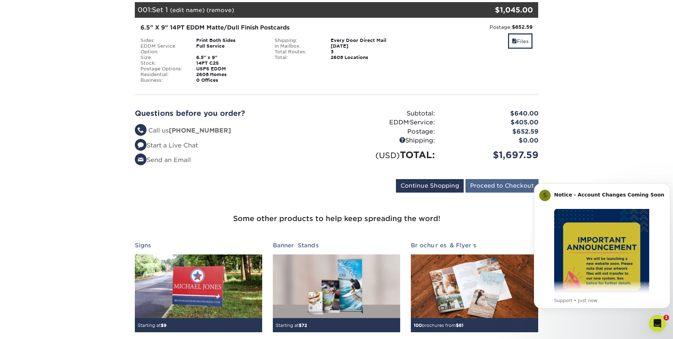
scroll to position [106, 0]
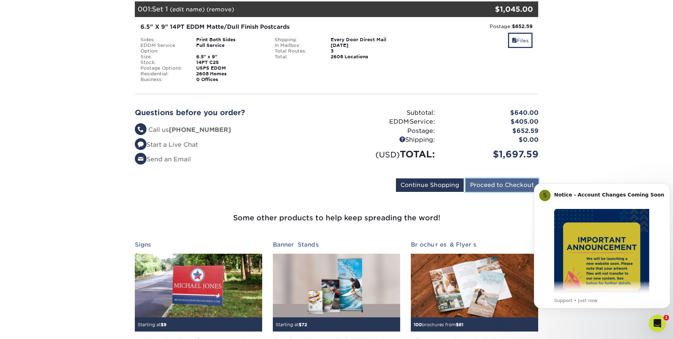
click at [496, 181] on input "Proceed to Checkout" at bounding box center [502, 184] width 73 height 13
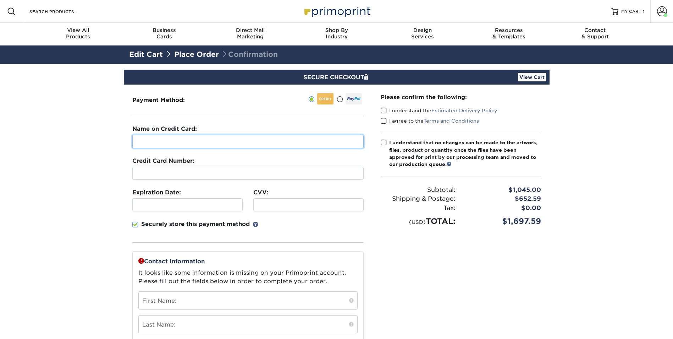
click at [289, 143] on input "text" at bounding box center [247, 140] width 231 height 13
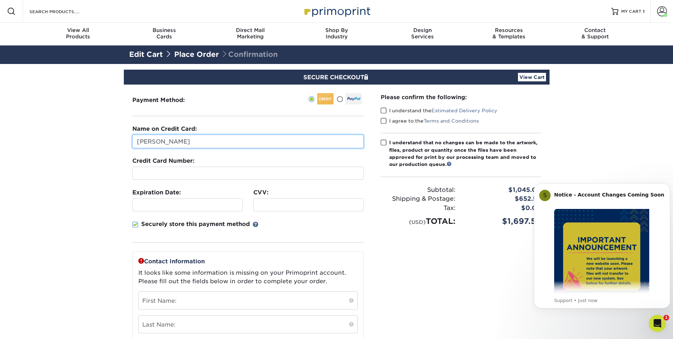
type input "Toni Park"
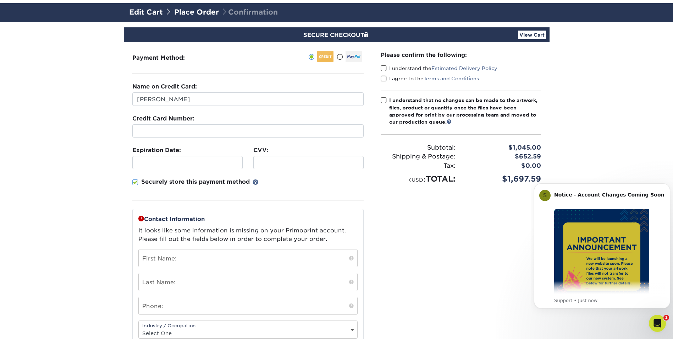
scroll to position [106, 0]
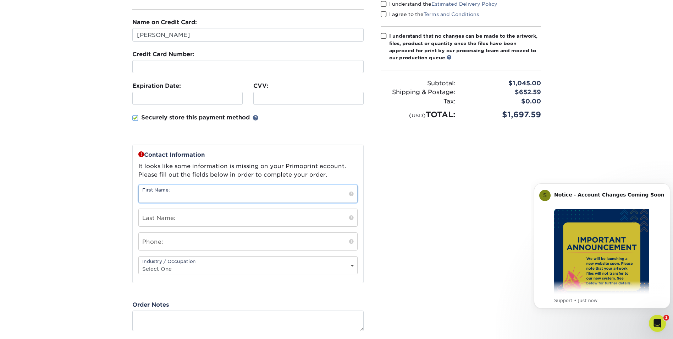
click at [268, 192] on input "text" at bounding box center [248, 193] width 219 height 17
type input "Bear"
type input "Cui"
click at [242, 239] on input "text" at bounding box center [248, 240] width 219 height 17
type input "2013889874"
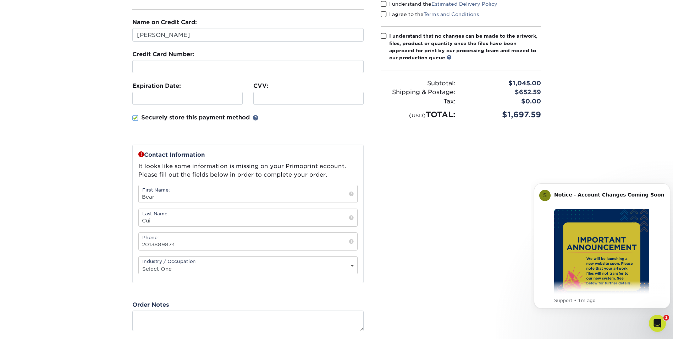
click at [247, 260] on div "Industry / Occupation Select One Administrative Executive Human Resources Const…" at bounding box center [247, 265] width 219 height 18
click at [236, 265] on select "Select One Administrative Executive Human Resources Construction Education Ente…" at bounding box center [248, 268] width 219 height 10
select select "18"
click at [139, 263] on select "Select One Administrative Executive Human Resources Construction Education Ente…" at bounding box center [248, 268] width 219 height 10
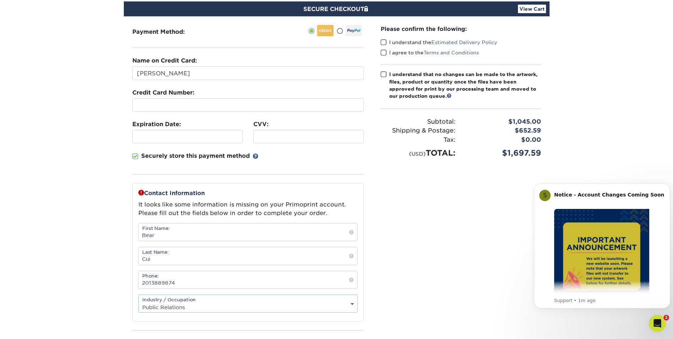
scroll to position [0, 0]
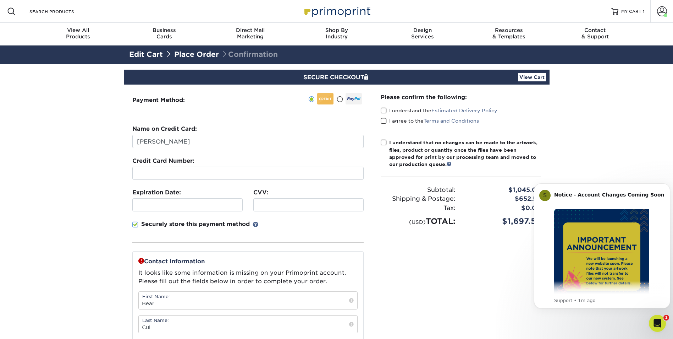
click at [383, 108] on span at bounding box center [384, 110] width 6 height 7
click at [0, 0] on input "I understand the Estimated Delivery Policy" at bounding box center [0, 0] width 0 height 0
click at [383, 117] on span at bounding box center [384, 120] width 6 height 7
click at [0, 0] on input "I agree to the Terms and Conditions" at bounding box center [0, 0] width 0 height 0
click at [380, 141] on div "Please confirm the following: I understand the Estimated Delivery Policy I agre…" at bounding box center [460, 264] width 177 height 361
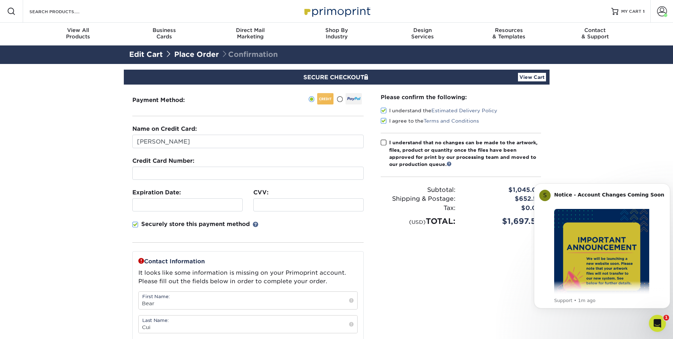
click at [383, 142] on span at bounding box center [384, 142] width 6 height 7
click at [0, 0] on input "I understand that no changes can be made to the artwork, files, product or quan…" at bounding box center [0, 0] width 0 height 0
click at [383, 142] on span at bounding box center [384, 142] width 6 height 7
click at [0, 0] on input "I understand that no changes can be made to the artwork, files, product or quan…" at bounding box center [0, 0] width 0 height 0
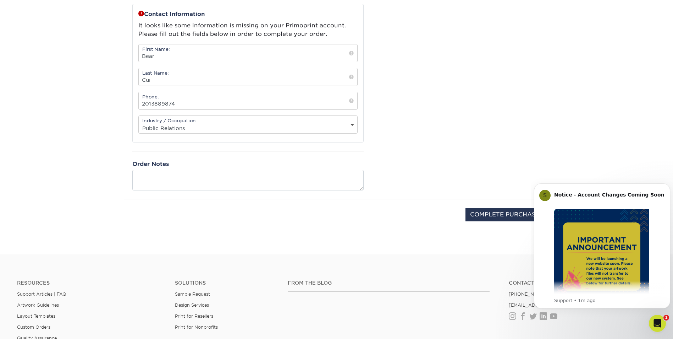
scroll to position [248, 0]
click at [503, 210] on input "COMPLETE PURCHASE" at bounding box center [505, 212] width 79 height 13
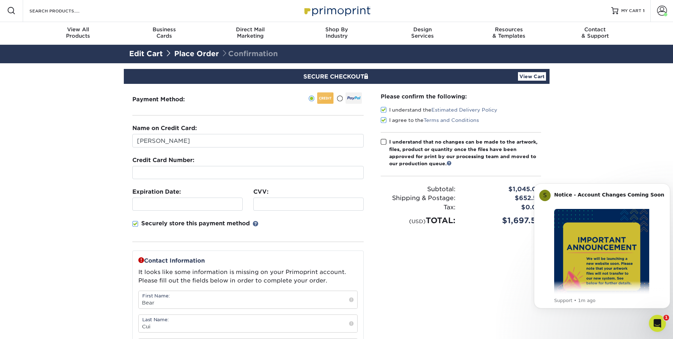
scroll to position [0, 0]
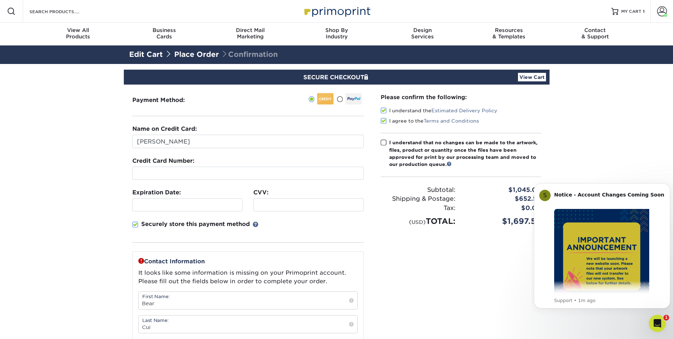
click at [385, 141] on span at bounding box center [384, 142] width 6 height 7
click at [0, 0] on input "I understand that no changes can be made to the artwork, files, product or quan…" at bounding box center [0, 0] width 0 height 0
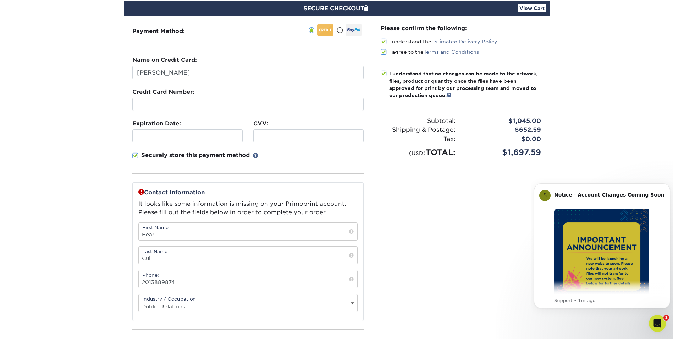
scroll to position [177, 0]
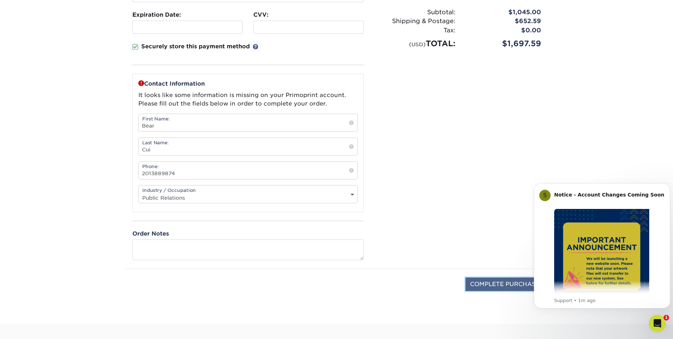
click at [502, 285] on input "COMPLETE PURCHASE" at bounding box center [505, 283] width 79 height 13
type input "PROCESSING, PLEASE WAIT..."
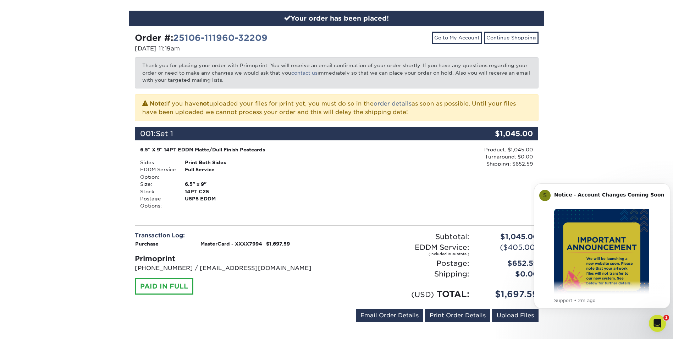
scroll to position [71, 0]
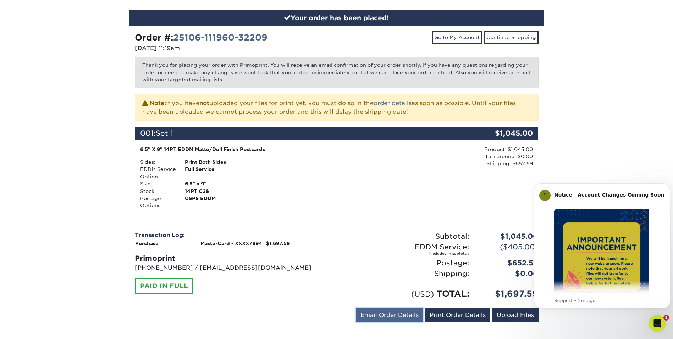
click at [383, 310] on link "Email Order Details" at bounding box center [389, 314] width 67 height 13
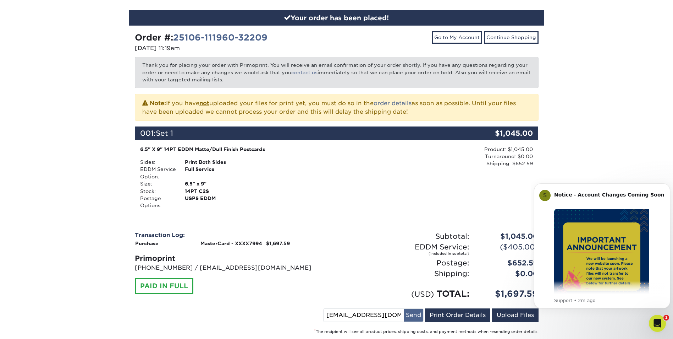
click at [408, 316] on button "Send" at bounding box center [414, 314] width 20 height 13
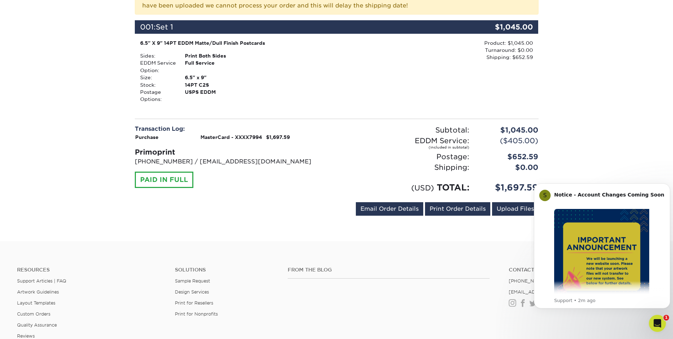
scroll to position [177, 0]
click at [465, 209] on link "Print Order Details" at bounding box center [457, 208] width 65 height 13
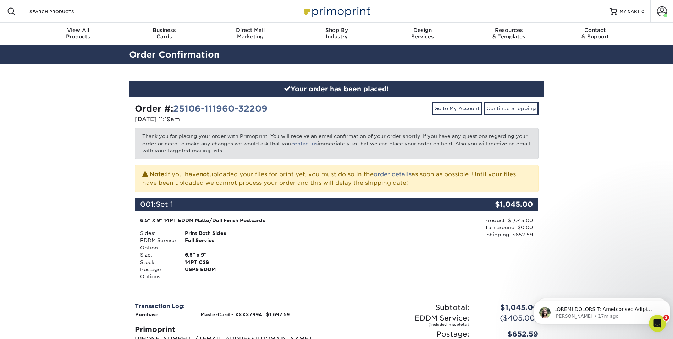
scroll to position [142, 0]
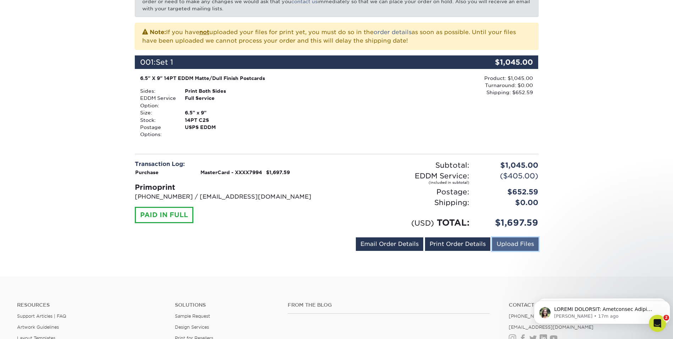
click at [526, 237] on link "Upload Files" at bounding box center [515, 243] width 46 height 13
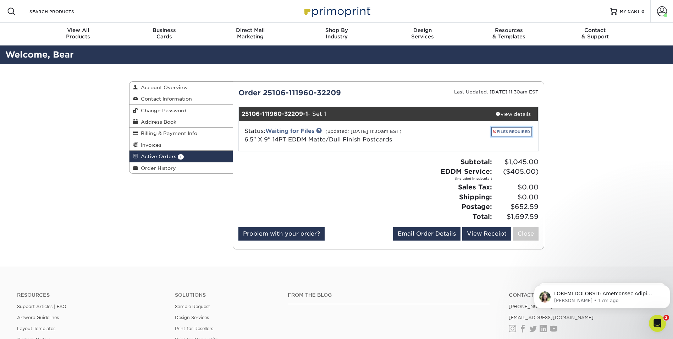
click at [505, 131] on link "FILES REQUIRED" at bounding box center [511, 132] width 41 height 10
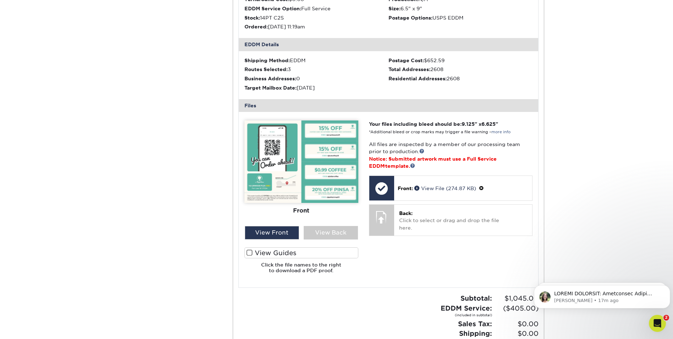
scroll to position [213, 0]
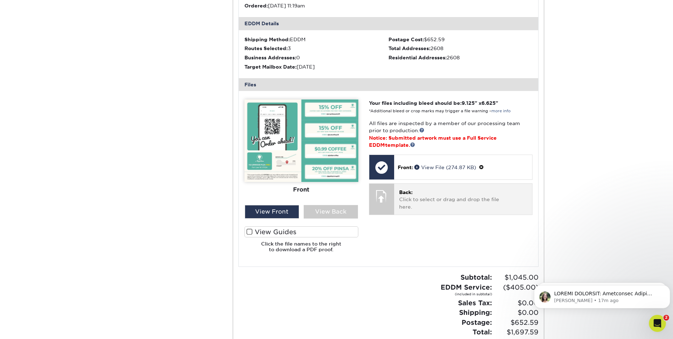
click at [433, 195] on p "Back: Click to select or drag and drop the file here." at bounding box center [463, 199] width 128 height 22
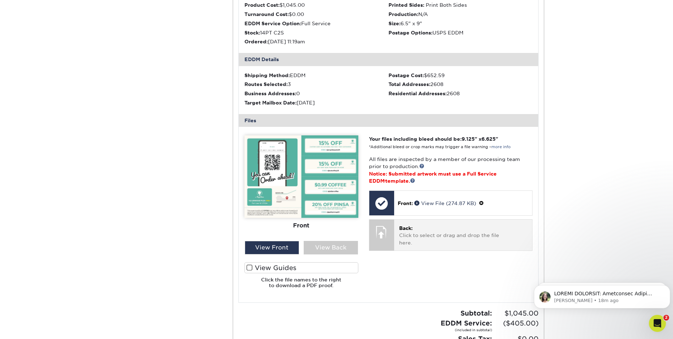
scroll to position [177, 0]
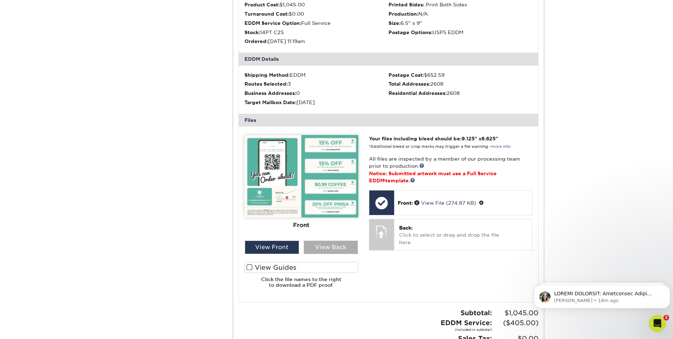
click at [308, 250] on div "View Back" at bounding box center [331, 246] width 54 height 13
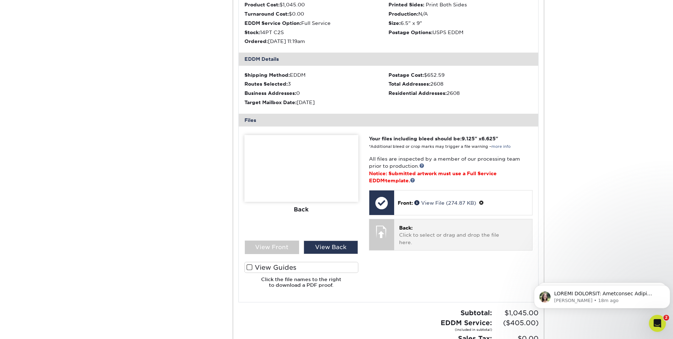
click at [397, 235] on div "Back: Click to select or drag and drop the file here. Choose file" at bounding box center [463, 234] width 138 height 31
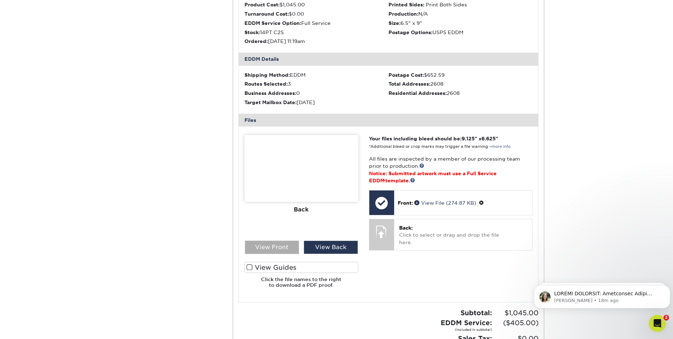
click at [284, 242] on div "View Front" at bounding box center [272, 246] width 54 height 13
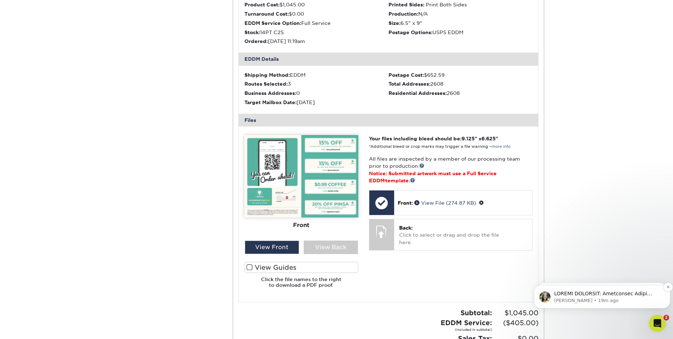
click at [635, 290] on div "message notification from Julie, 19m ago. ACTION REQUIRED: Primoprint Order 251…" at bounding box center [607, 293] width 109 height 9
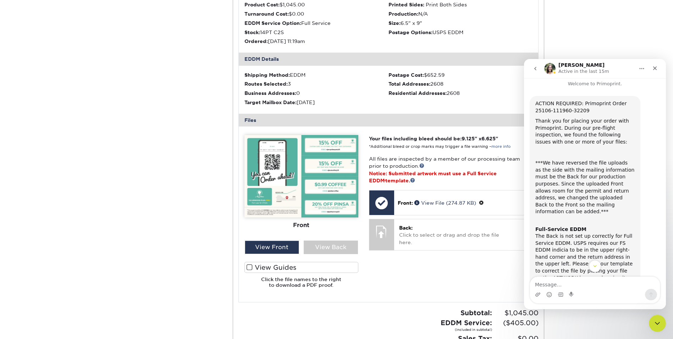
scroll to position [0, 0]
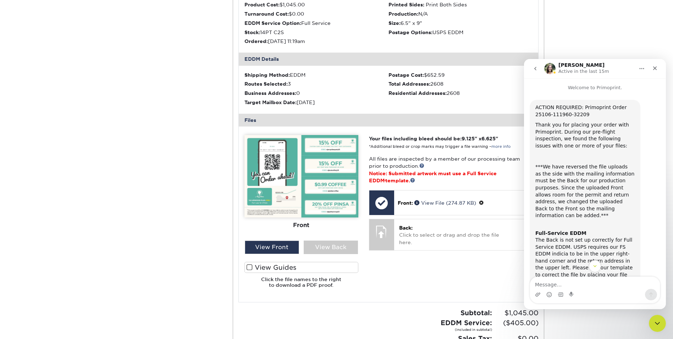
click at [490, 269] on div "Your files including bleed should be: 9.125 " x 6.625 " *Additional bleed or cr…" at bounding box center [451, 214] width 174 height 158
click at [656, 70] on icon "Close" at bounding box center [655, 68] width 4 height 4
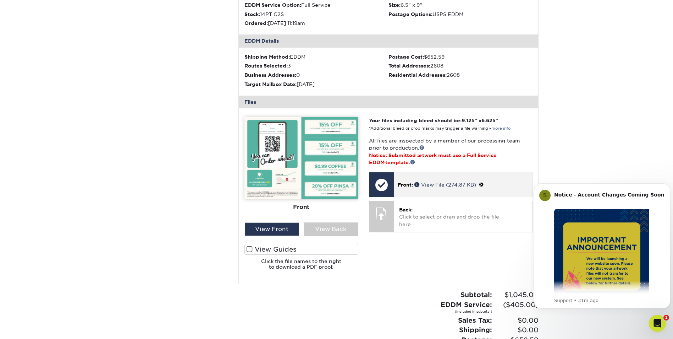
scroll to position [248, 0]
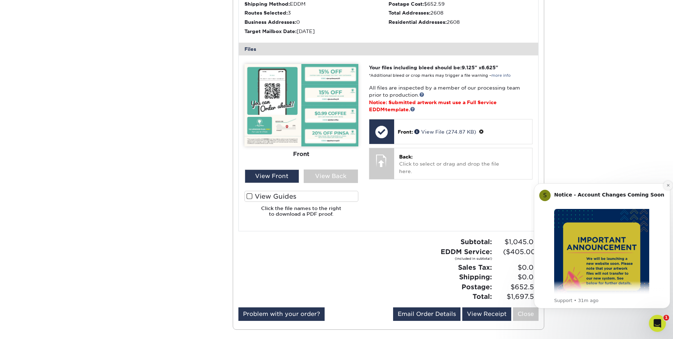
click at [666, 187] on icon "Dismiss notification" at bounding box center [668, 185] width 4 height 4
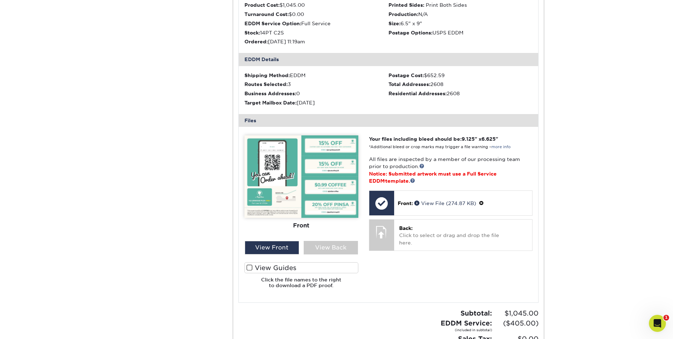
scroll to position [177, 0]
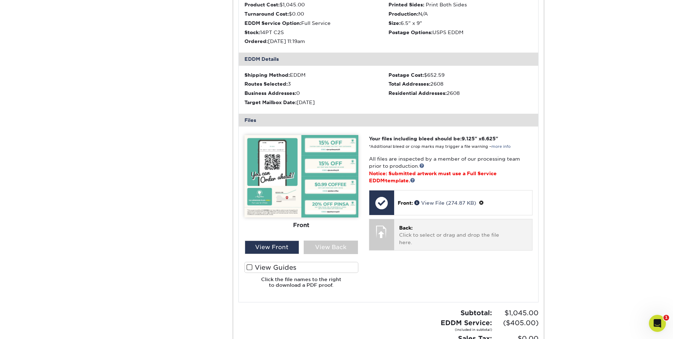
click at [507, 238] on div "Back: Click to select or drag and drop the file here. Choose file" at bounding box center [463, 234] width 138 height 31
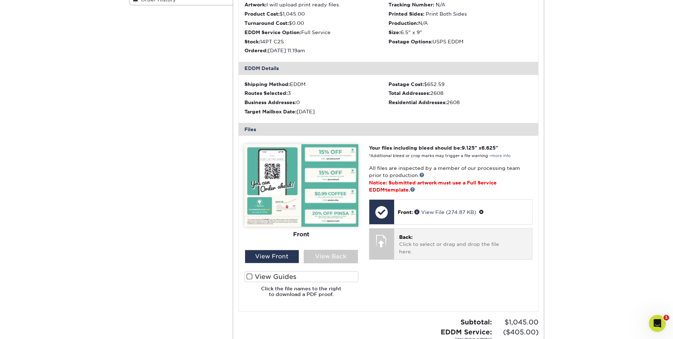
scroll to position [180, 0]
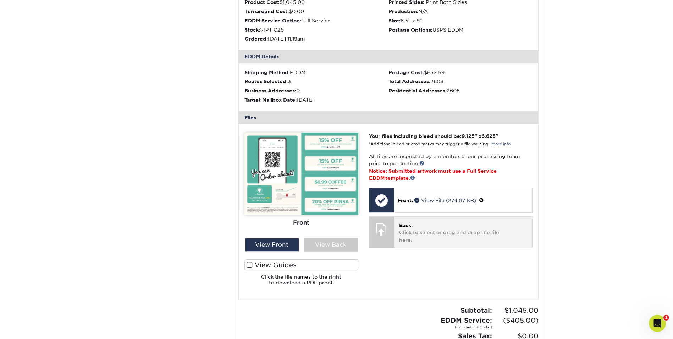
click at [411, 231] on p "Back: Click to select or drag and drop the file here." at bounding box center [463, 232] width 128 height 22
click at [416, 223] on p "Back: Click to select or drag and drop the file here." at bounding box center [463, 232] width 128 height 22
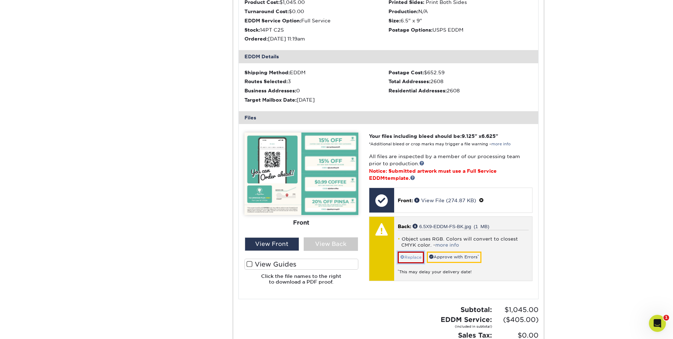
click at [412, 257] on link "Replace" at bounding box center [411, 256] width 26 height 11
